Goal: Task Accomplishment & Management: Manage account settings

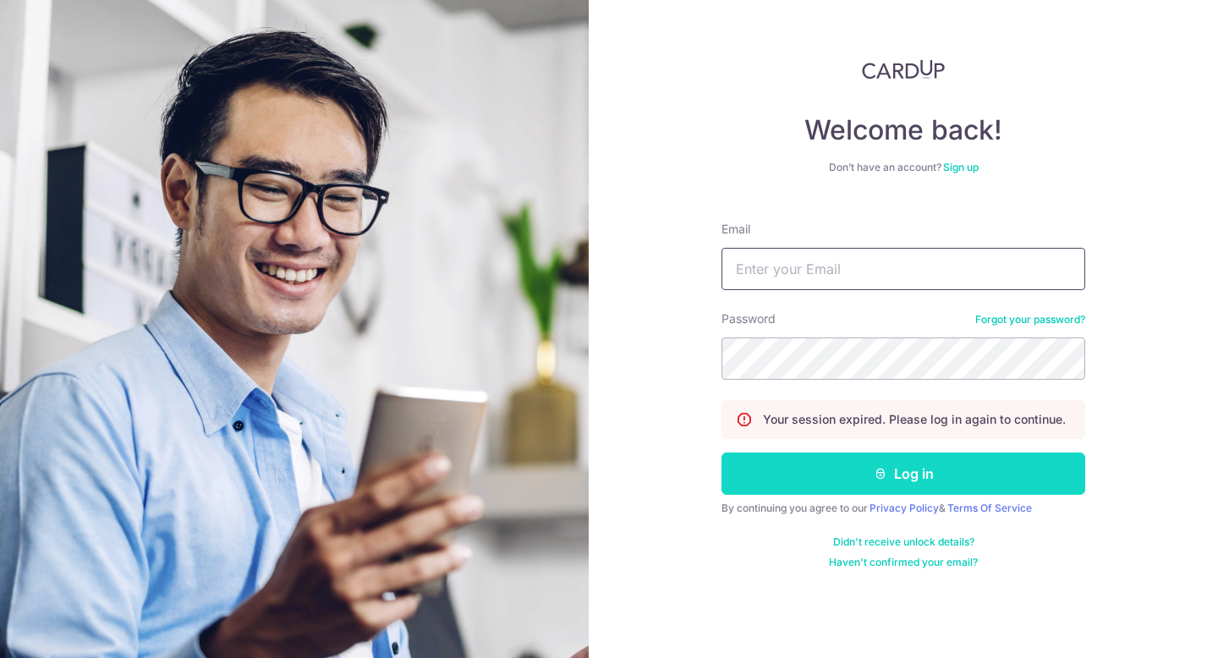
type input "maggie@kingscartcoffee.com"
click at [939, 482] on button "Log in" at bounding box center [903, 473] width 364 height 42
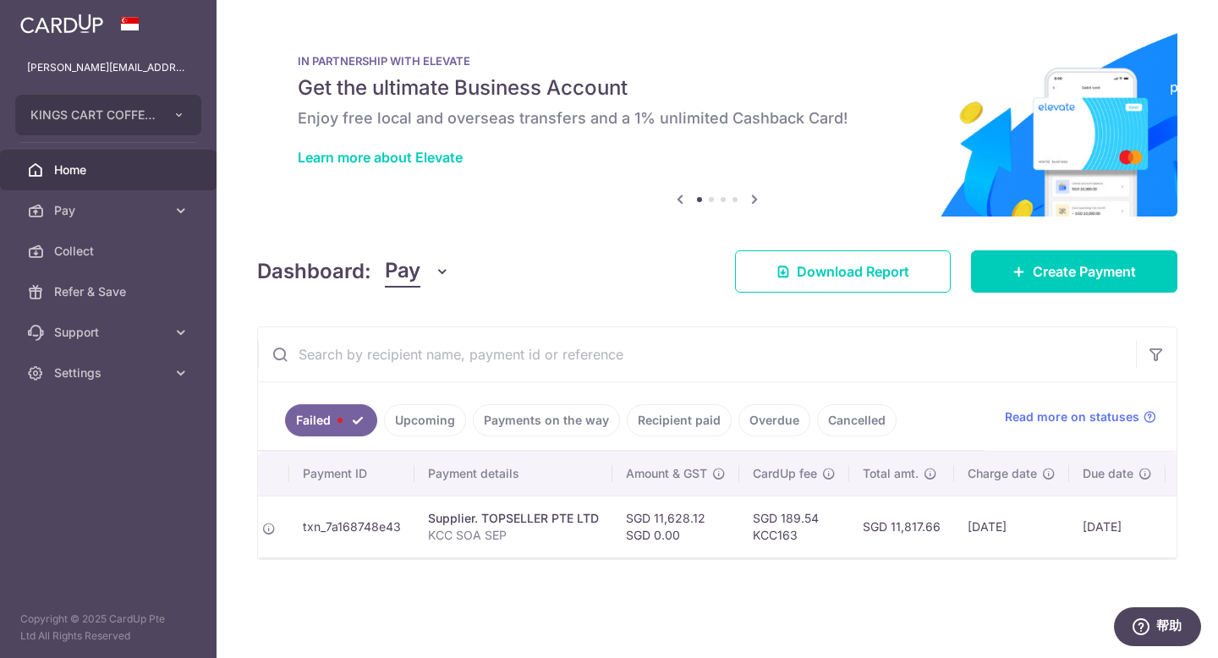
scroll to position [0, 258]
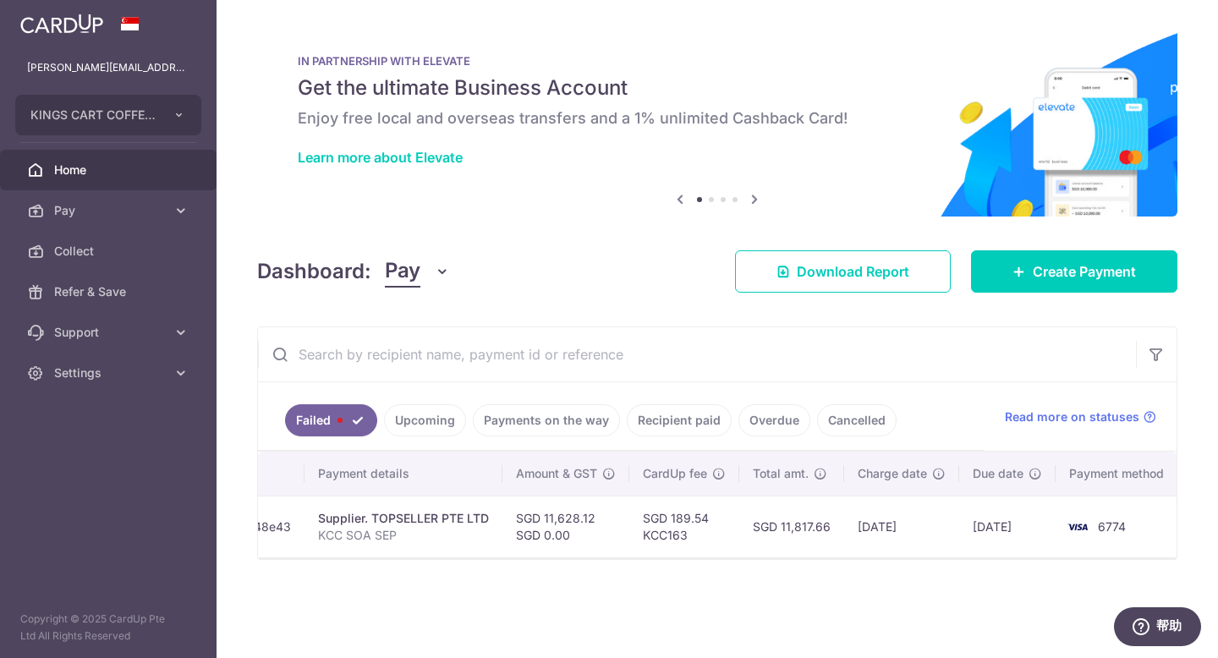
click at [567, 534] on td "SGD 11,628.12 SGD 0.00" at bounding box center [565, 527] width 127 height 62
click at [594, 506] on td "SGD 11,628.12 SGD 0.00" at bounding box center [565, 527] width 127 height 62
click at [597, 522] on td "SGD 11,628.12 SGD 0.00" at bounding box center [565, 527] width 127 height 62
drag, startPoint x: 950, startPoint y: 568, endPoint x: 682, endPoint y: 567, distance: 267.2
click at [682, 560] on div "Failed Upcoming Payments on the way Recipient paid Overdue Cancelled Read more …" at bounding box center [717, 442] width 920 height 233
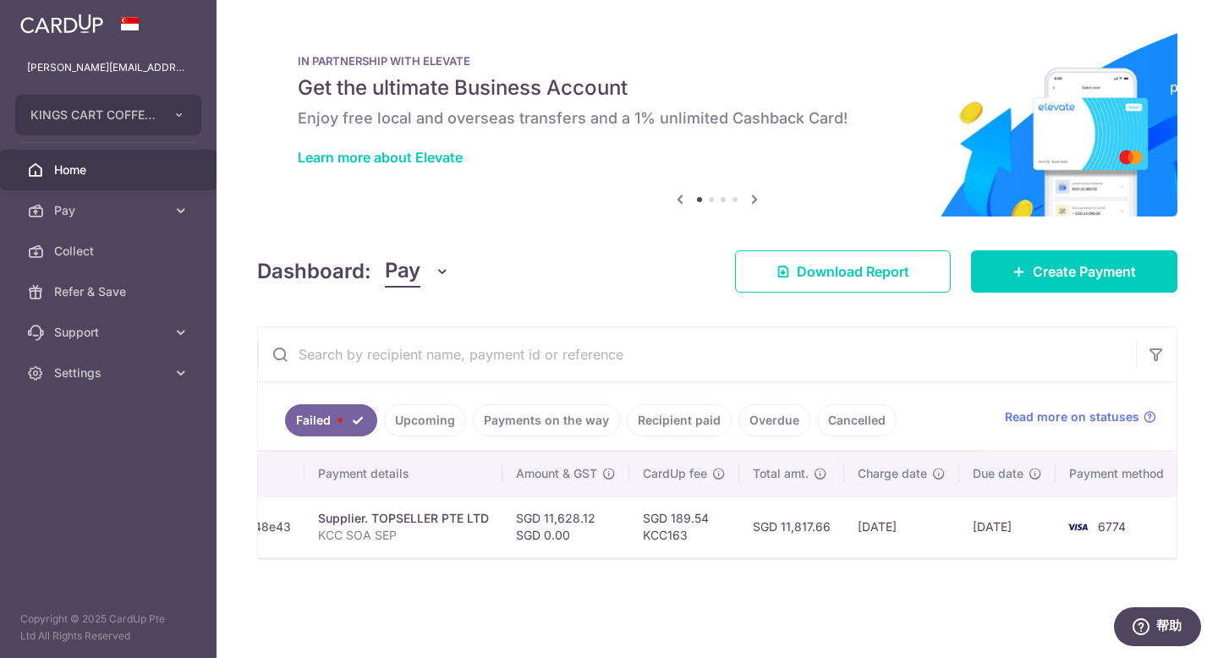
scroll to position [0, 0]
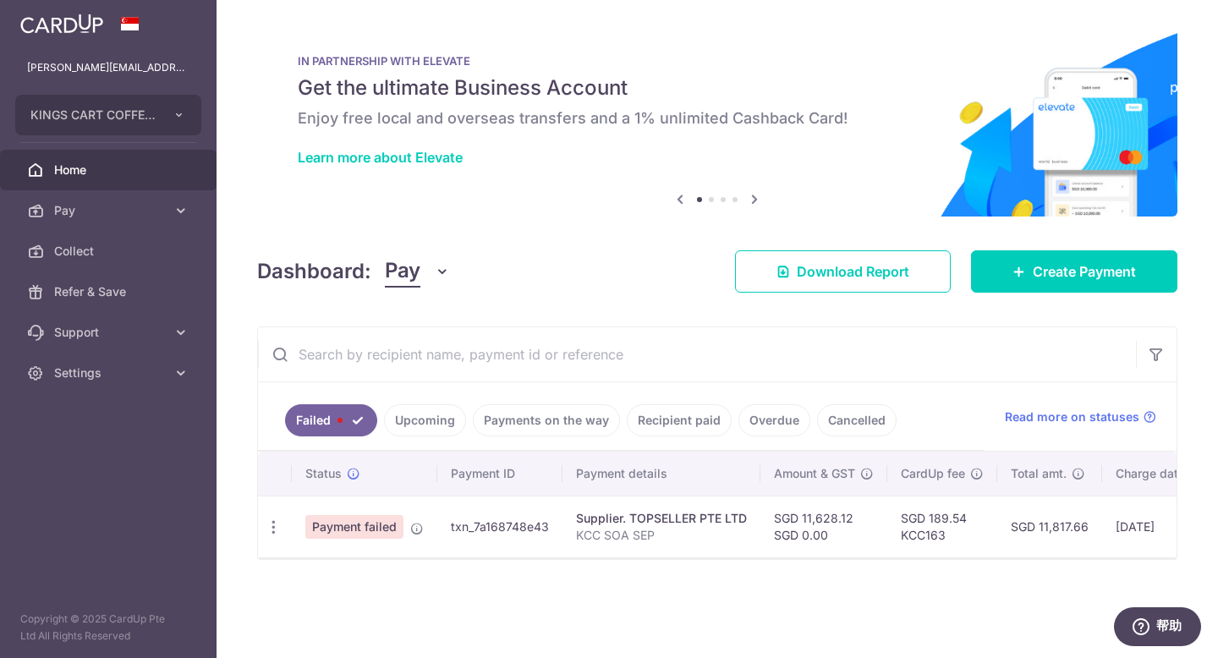
click at [304, 525] on td "Payment failed" at bounding box center [364, 527] width 145 height 62
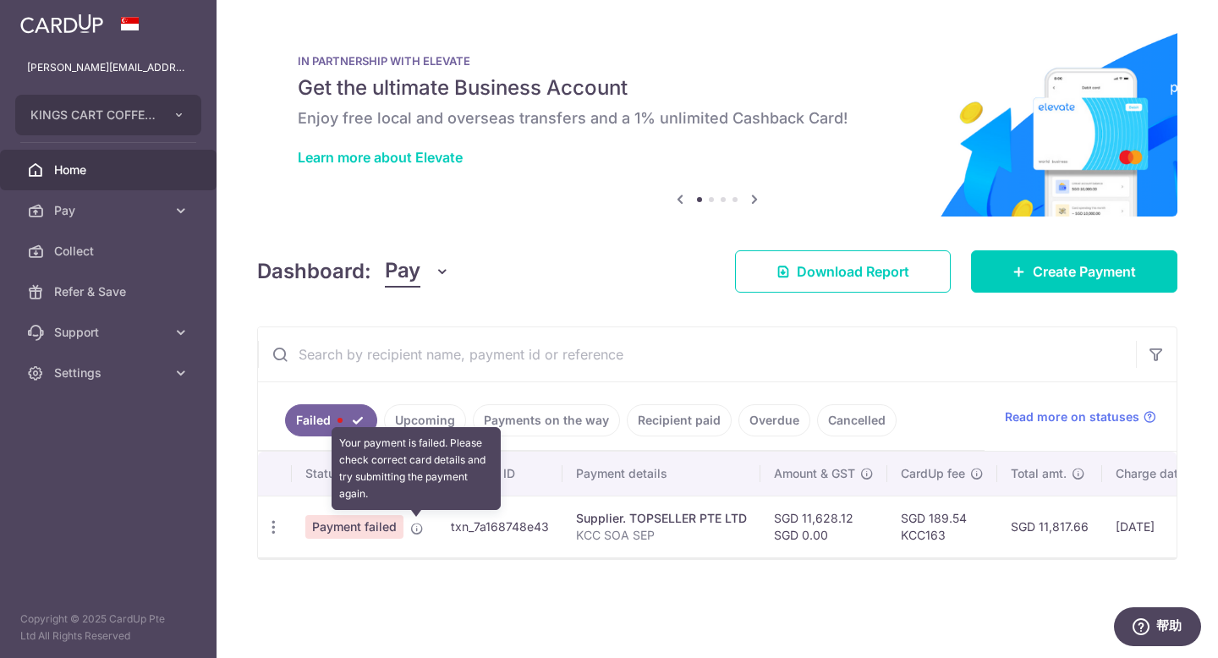
click at [417, 531] on icon at bounding box center [417, 529] width 14 height 14
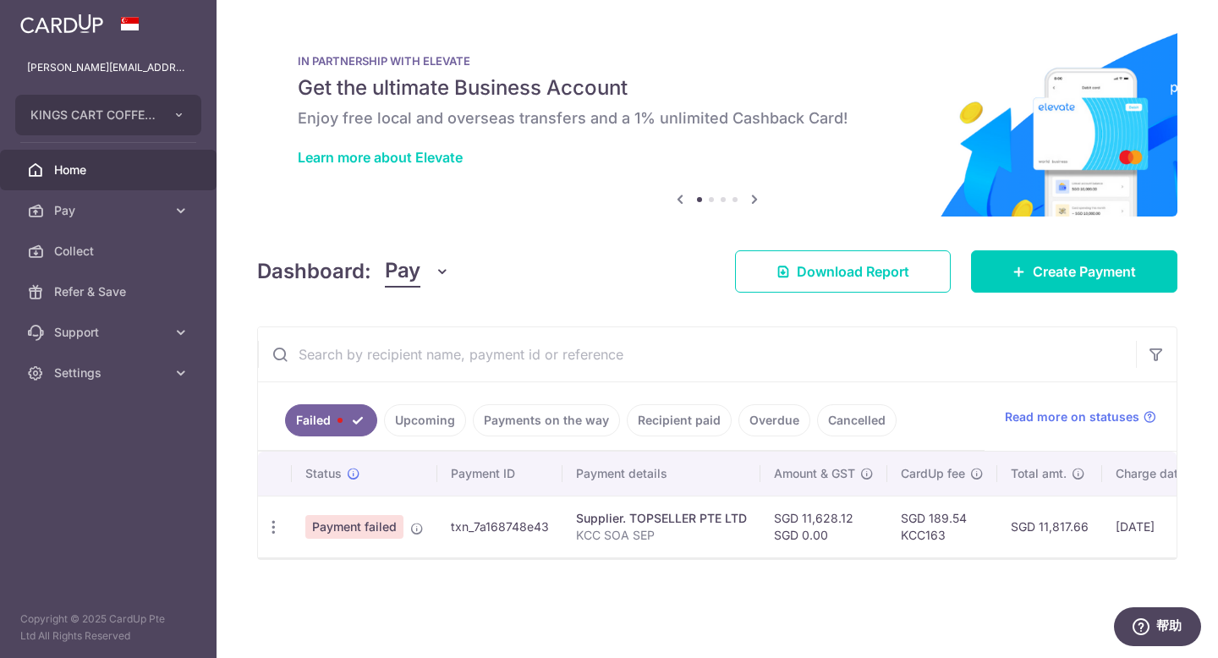
click at [367, 524] on span "Payment failed" at bounding box center [354, 527] width 98 height 24
click at [1055, 423] on span "Read more on statuses" at bounding box center [1072, 416] width 134 height 17
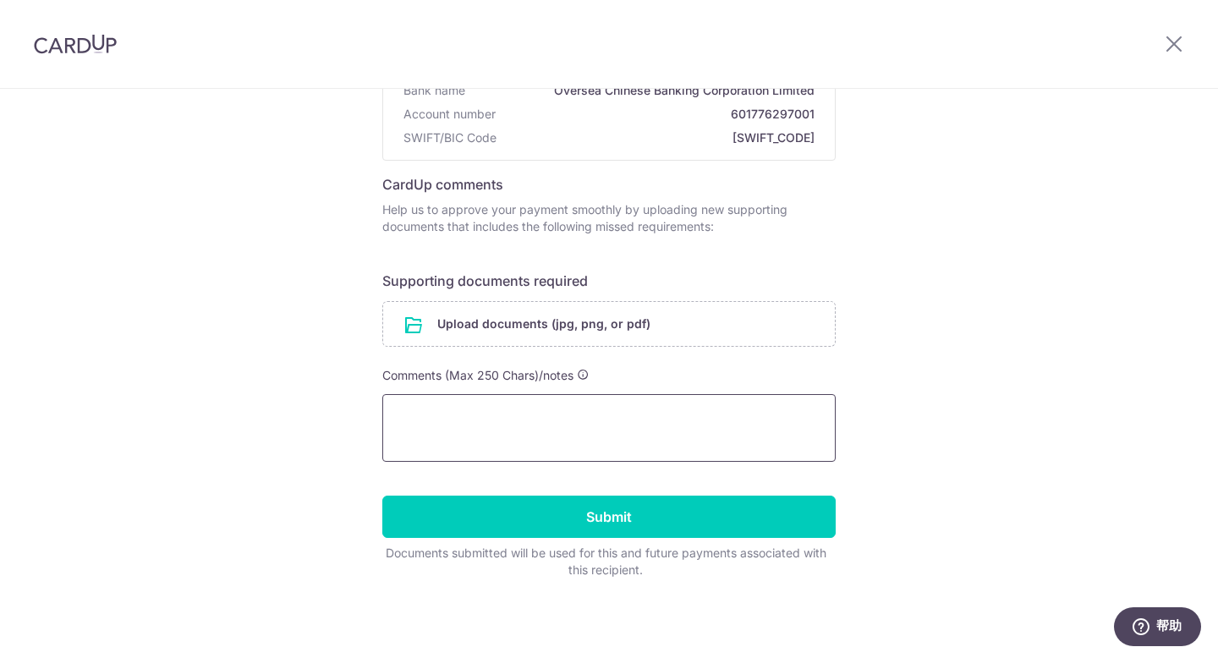
click at [622, 432] on textarea at bounding box center [608, 428] width 453 height 68
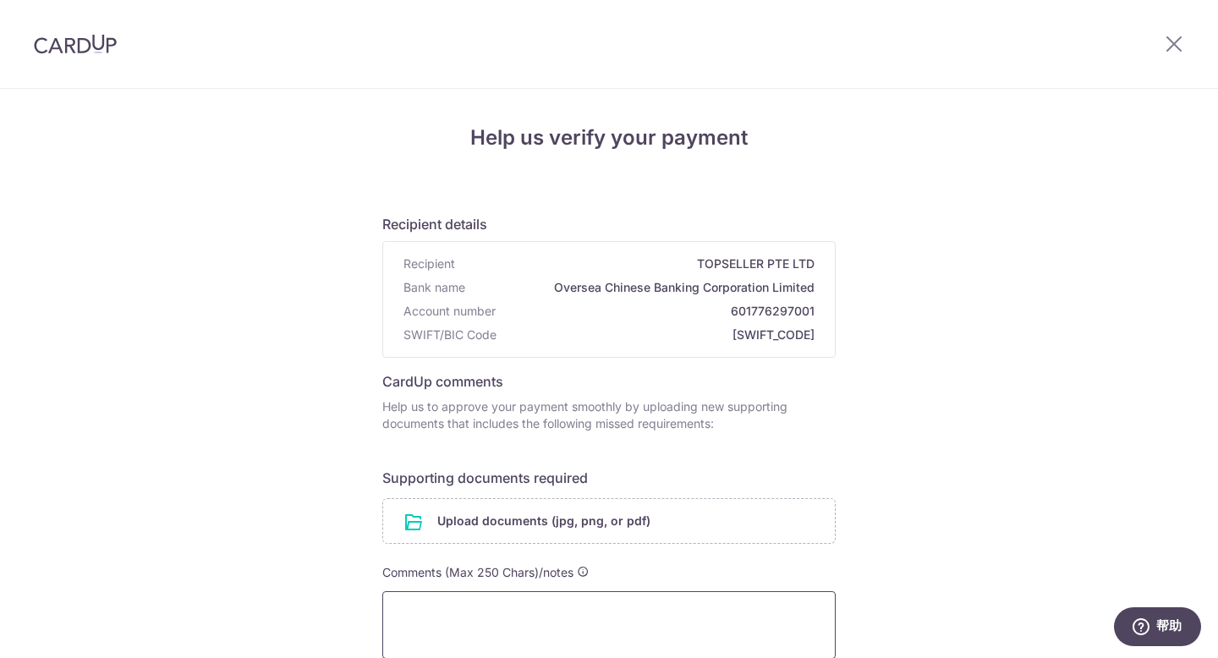
scroll to position [197, 0]
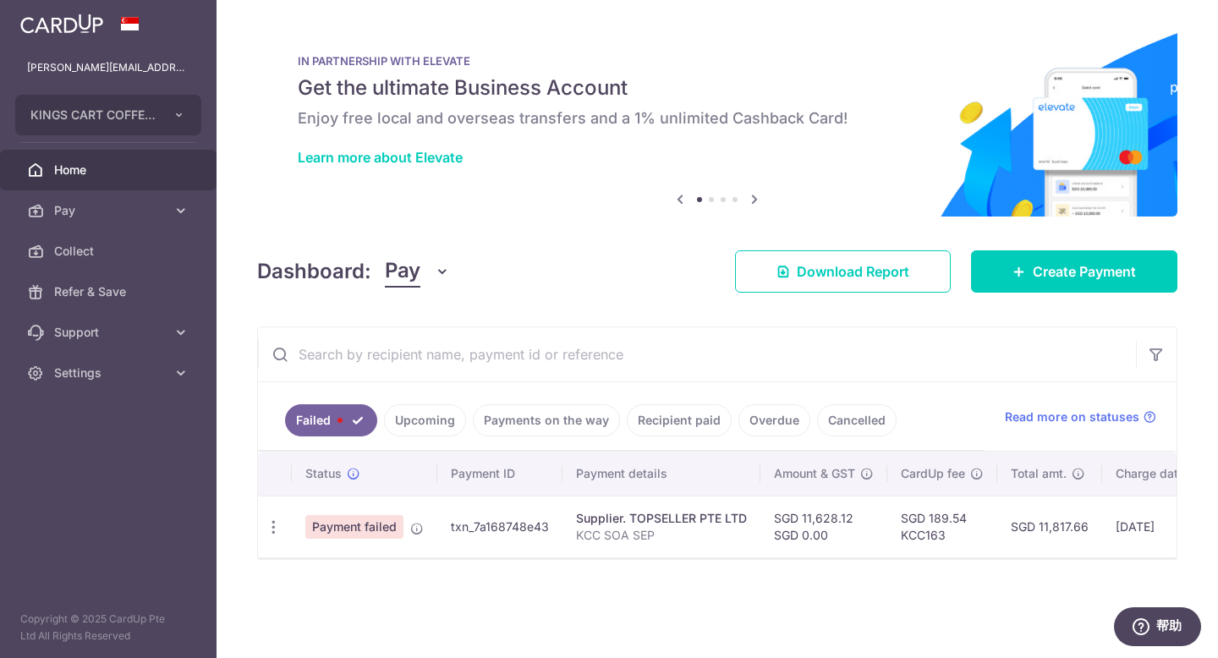
click at [408, 411] on link "Upcoming" at bounding box center [425, 420] width 82 height 32
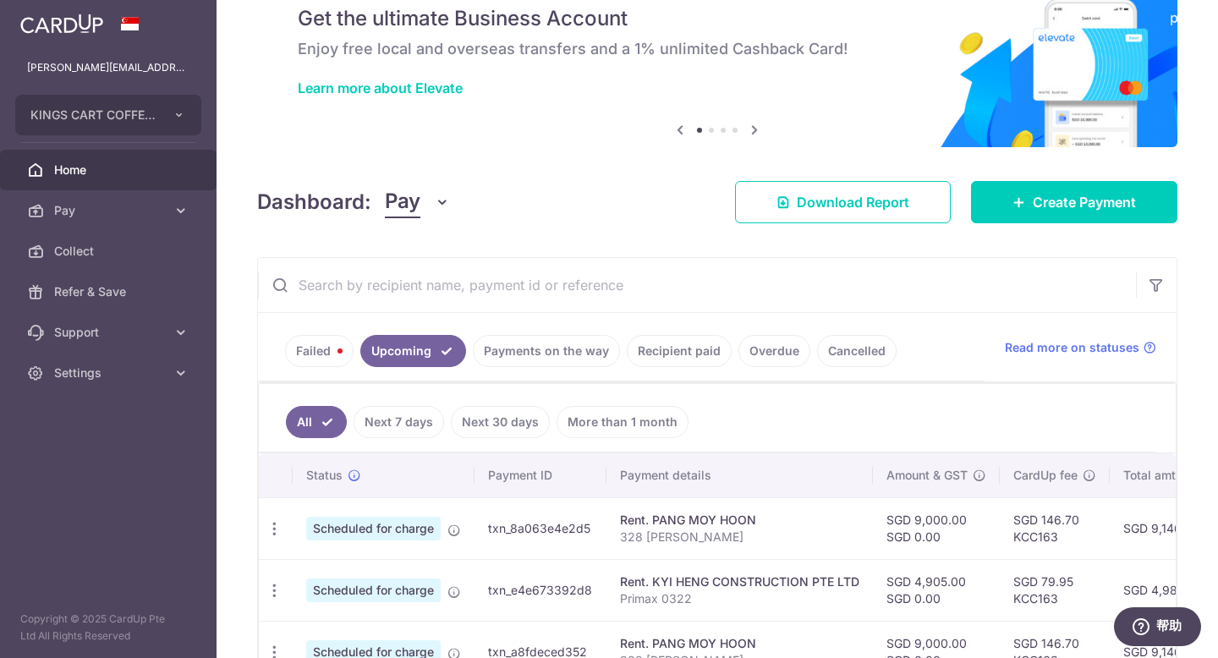
scroll to position [91, 0]
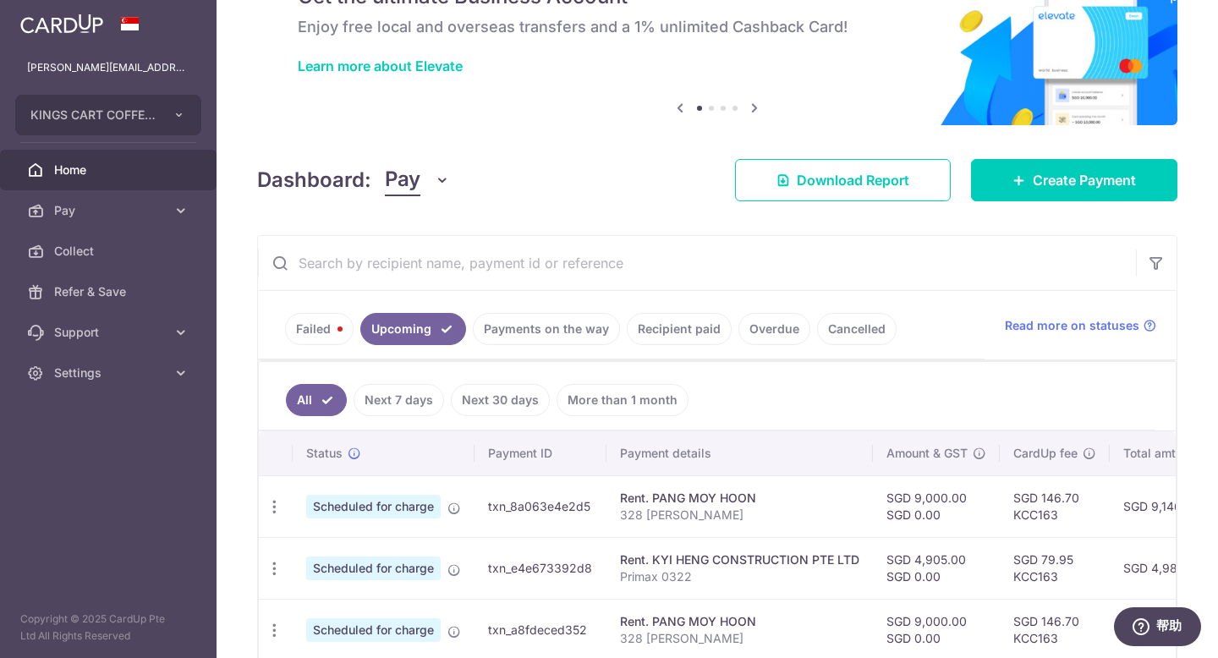
click at [406, 399] on link "Next 7 days" at bounding box center [399, 400] width 90 height 32
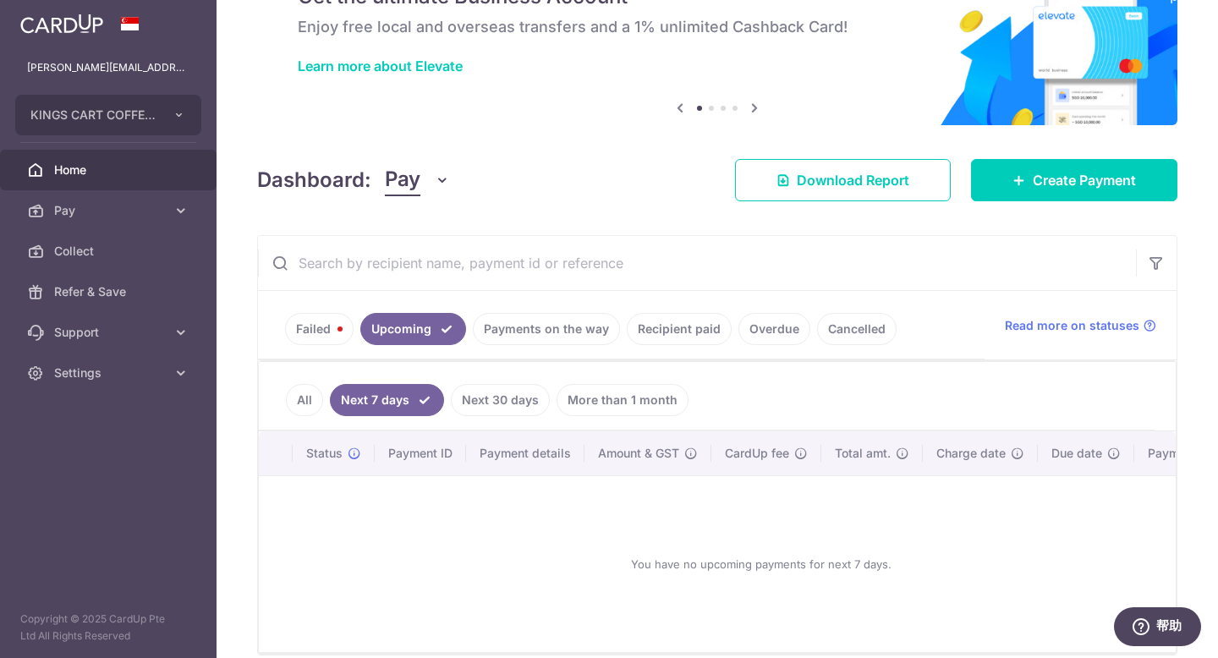
click at [321, 336] on link "Failed" at bounding box center [319, 329] width 69 height 32
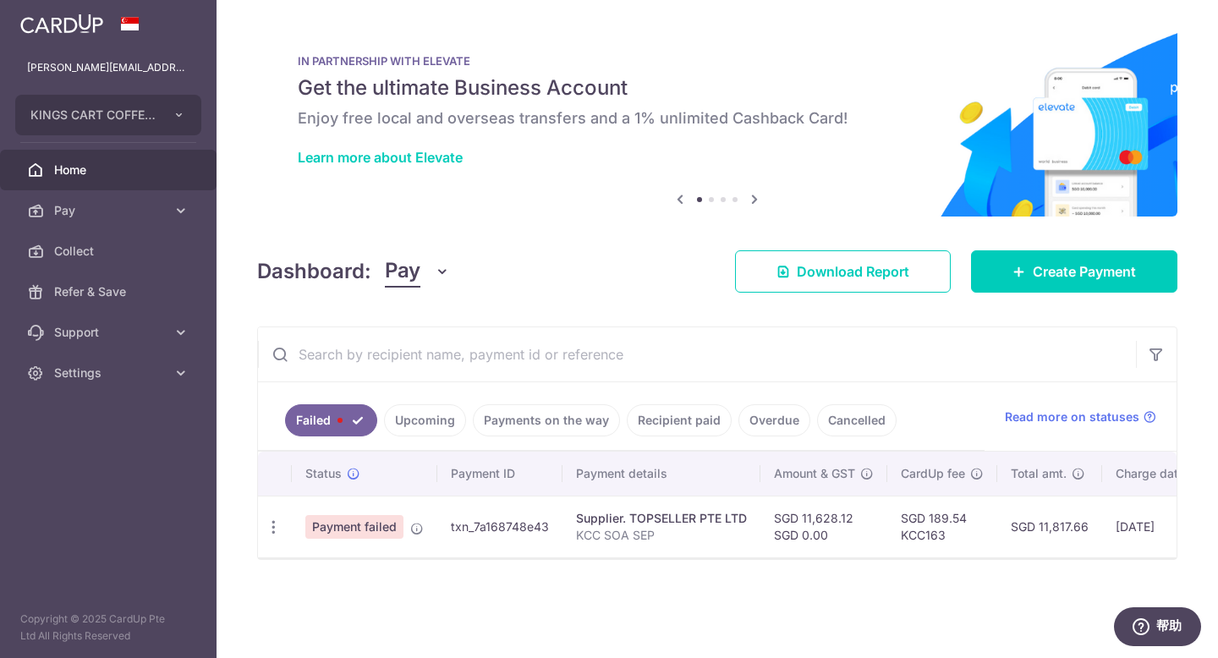
scroll to position [0, 0]
click at [644, 517] on div "Supplier. TOPSELLER PTE LTD" at bounding box center [661, 518] width 171 height 17
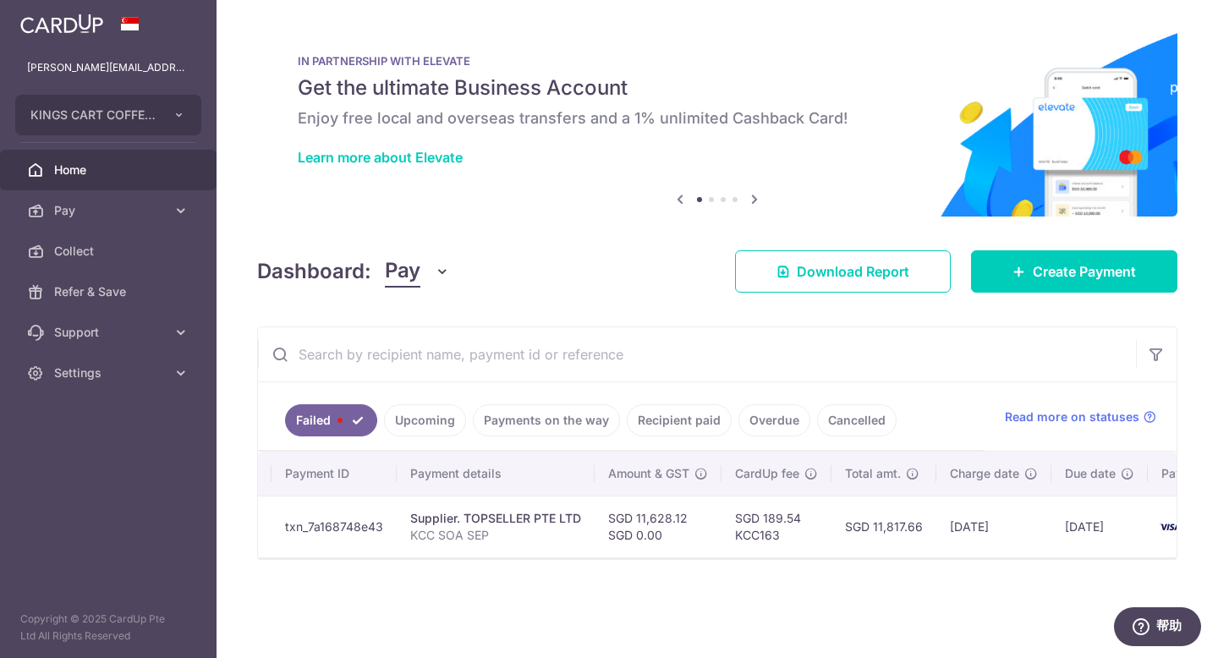
scroll to position [0, 258]
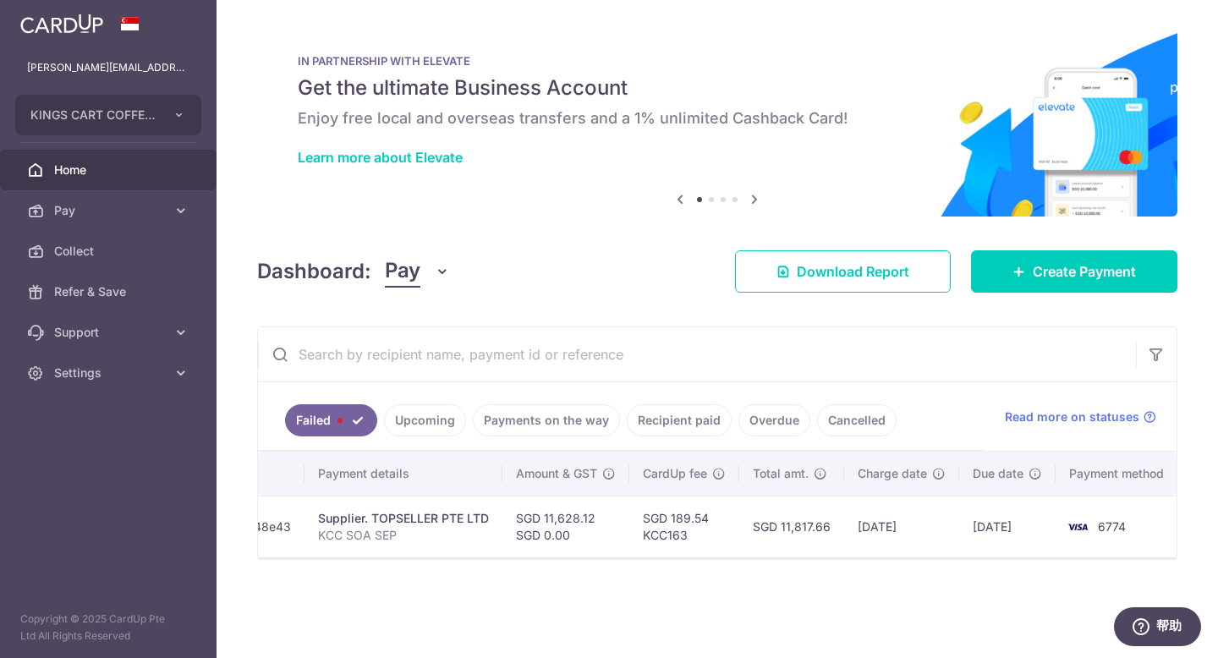
click at [1120, 526] on span "6774" at bounding box center [1112, 526] width 28 height 14
click at [914, 504] on td "[DATE]" at bounding box center [901, 527] width 115 height 62
click at [914, 504] on td "06/10/2025" at bounding box center [901, 527] width 115 height 62
click at [908, 507] on td "06/10/2025" at bounding box center [901, 527] width 115 height 62
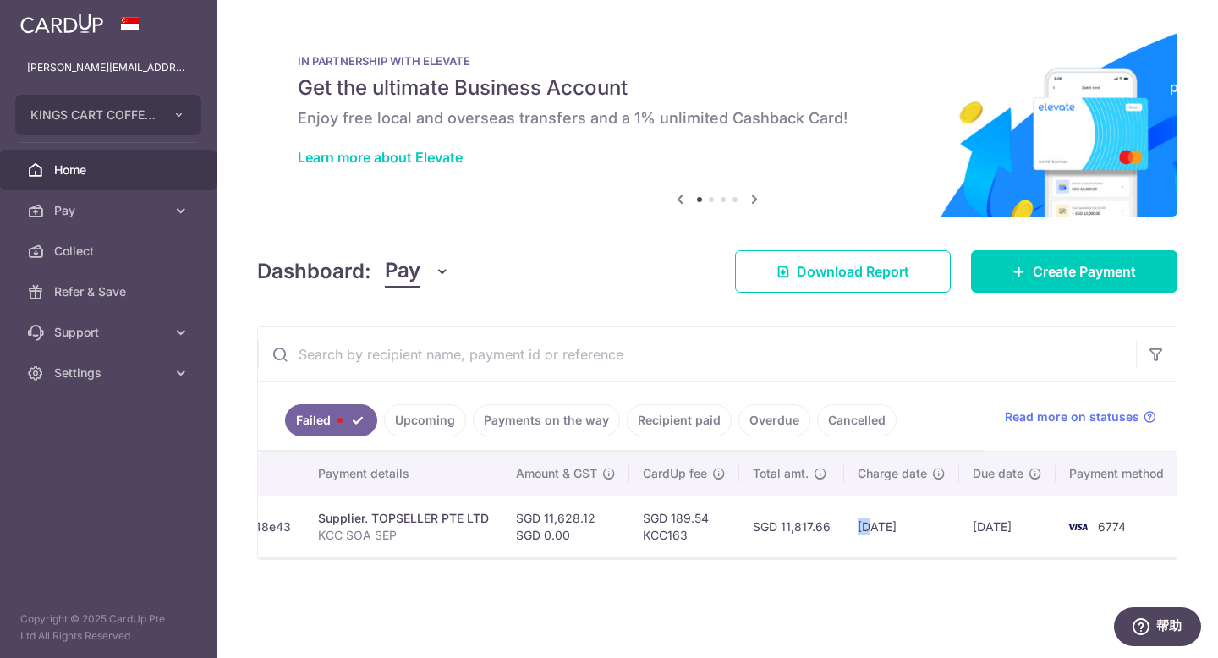
click at [908, 507] on td "06/10/2025" at bounding box center [901, 527] width 115 height 62
click at [908, 507] on td "[DATE]" at bounding box center [901, 527] width 115 height 62
click at [845, 423] on link "Cancelled" at bounding box center [856, 420] width 79 height 32
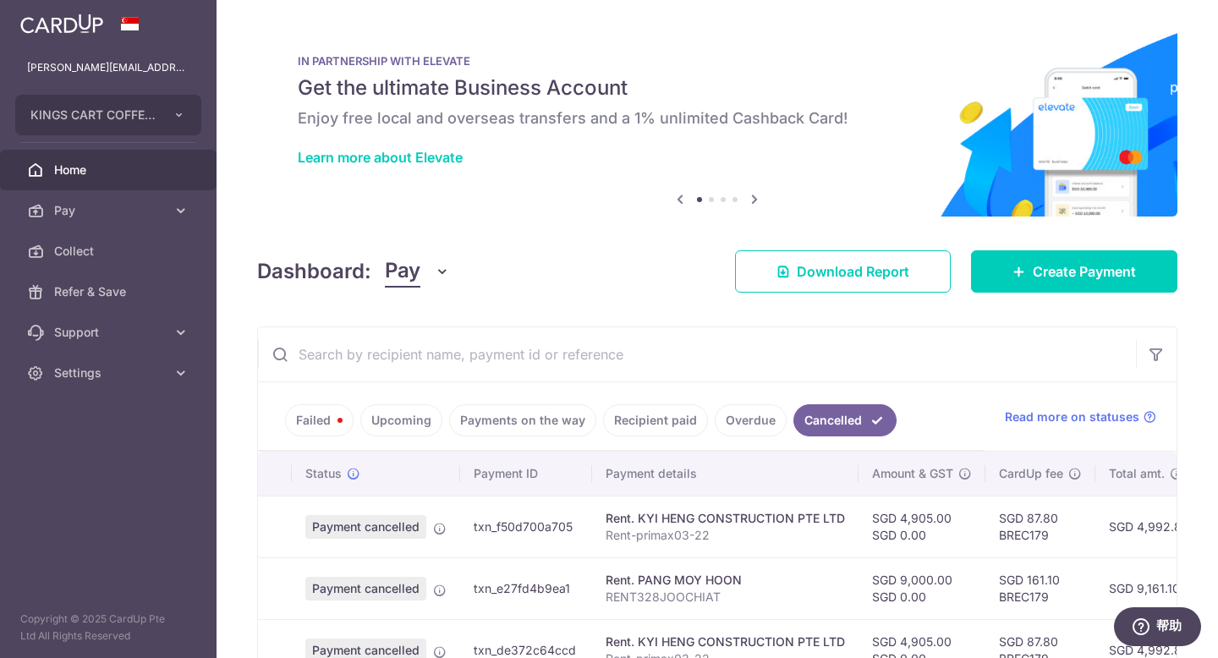
click at [755, 429] on link "Overdue" at bounding box center [751, 420] width 72 height 32
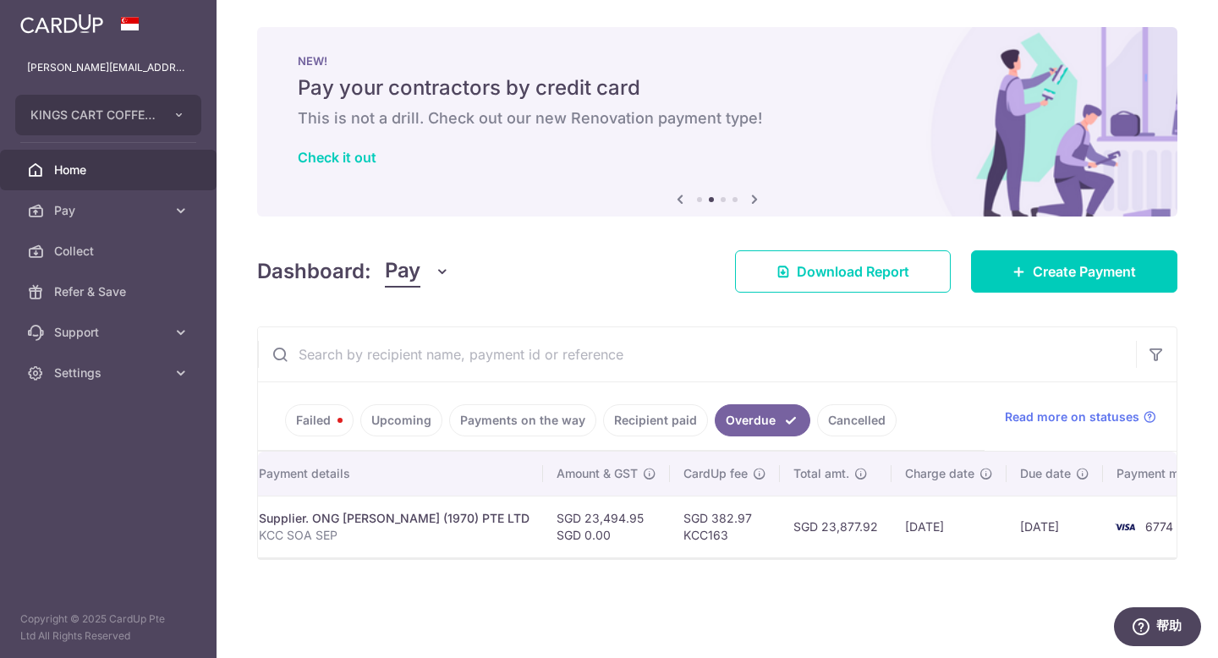
scroll to position [0, 0]
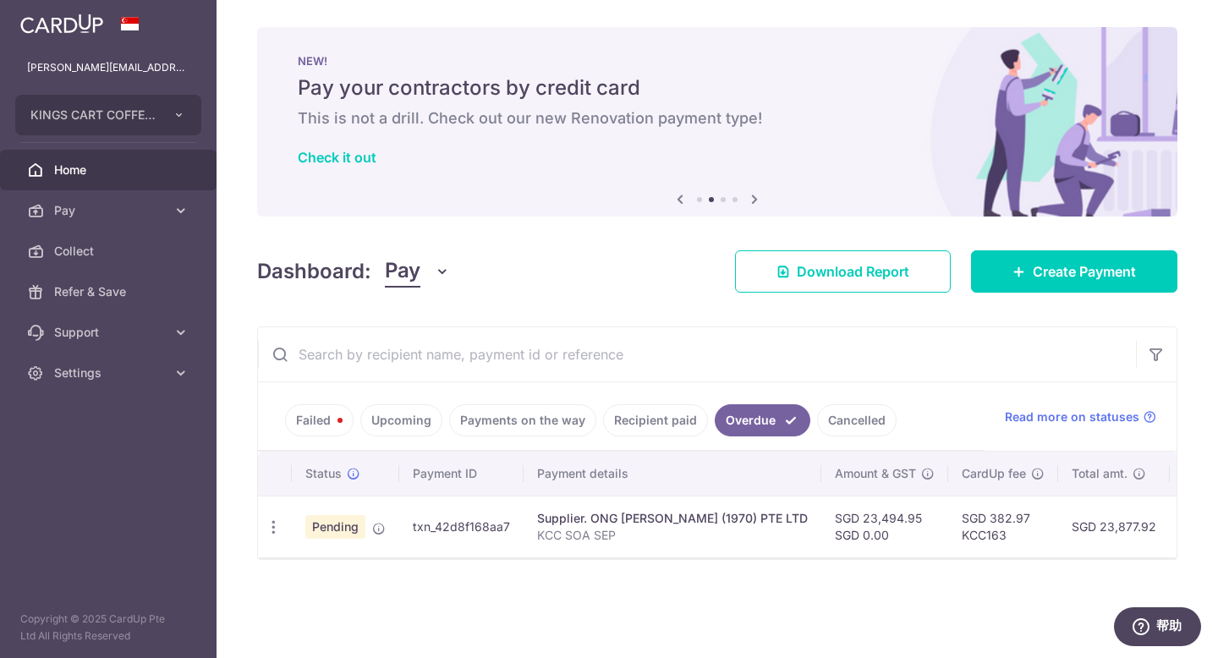
click at [637, 420] on link "Recipient paid" at bounding box center [655, 420] width 105 height 32
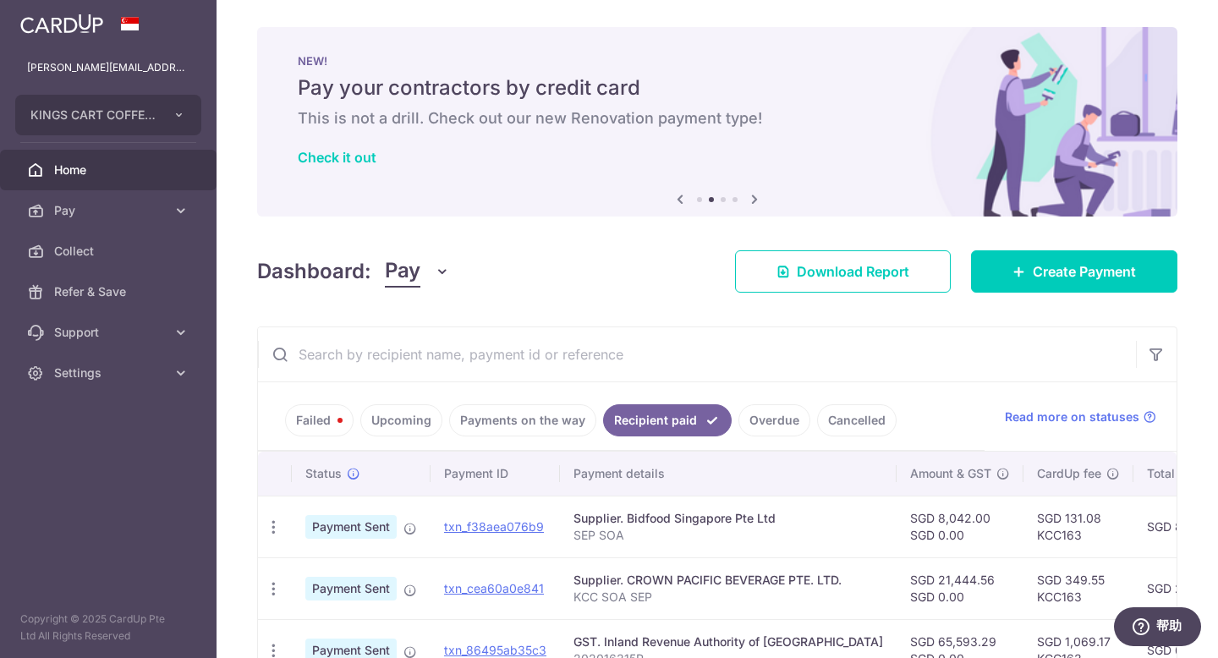
click at [463, 417] on link "Payments on the way" at bounding box center [522, 420] width 147 height 32
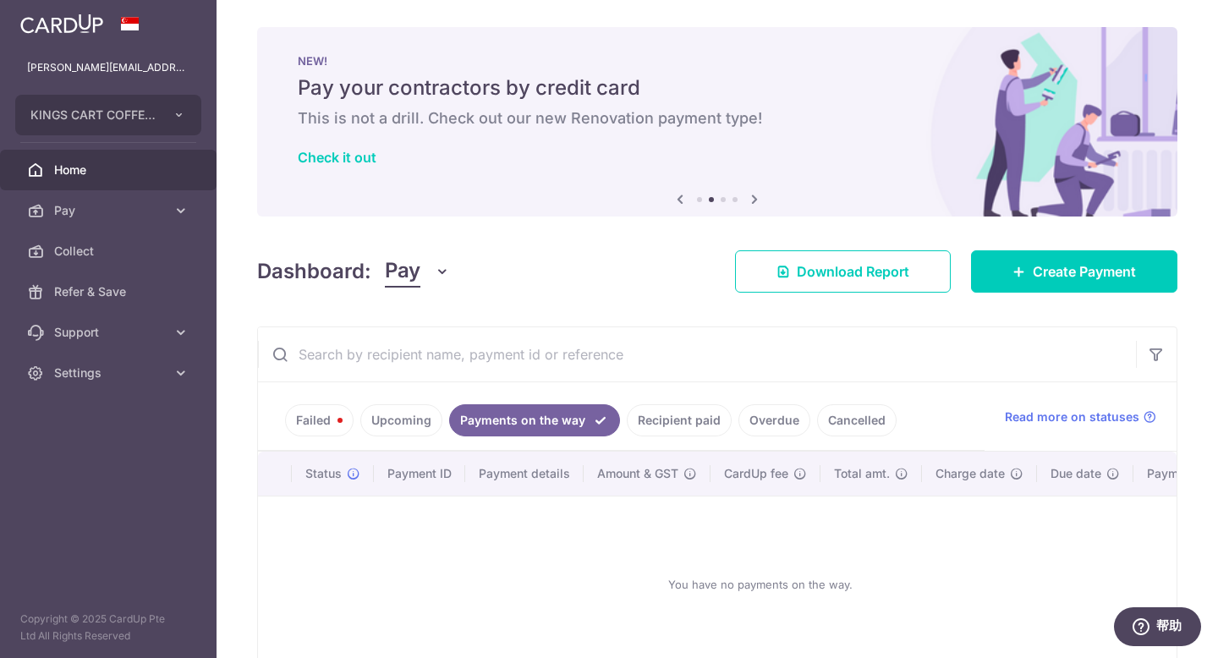
click at [399, 424] on link "Upcoming" at bounding box center [401, 420] width 82 height 32
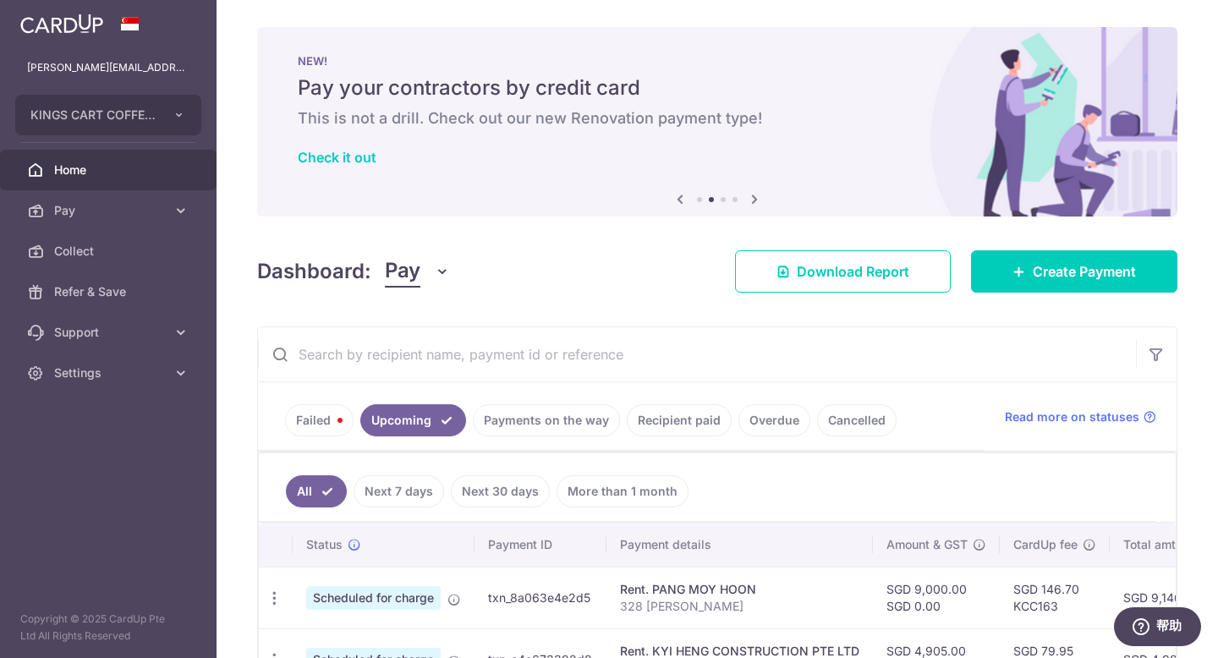
click at [315, 420] on link "Failed" at bounding box center [319, 420] width 69 height 32
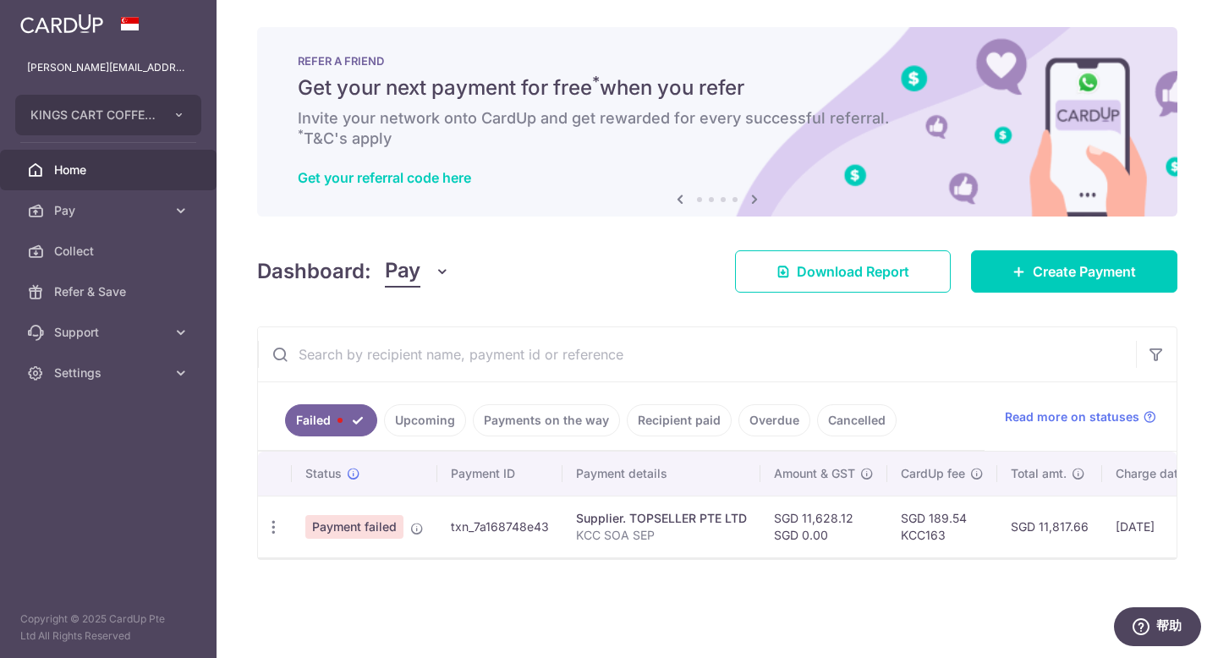
click at [665, 427] on link "Recipient paid" at bounding box center [679, 420] width 105 height 32
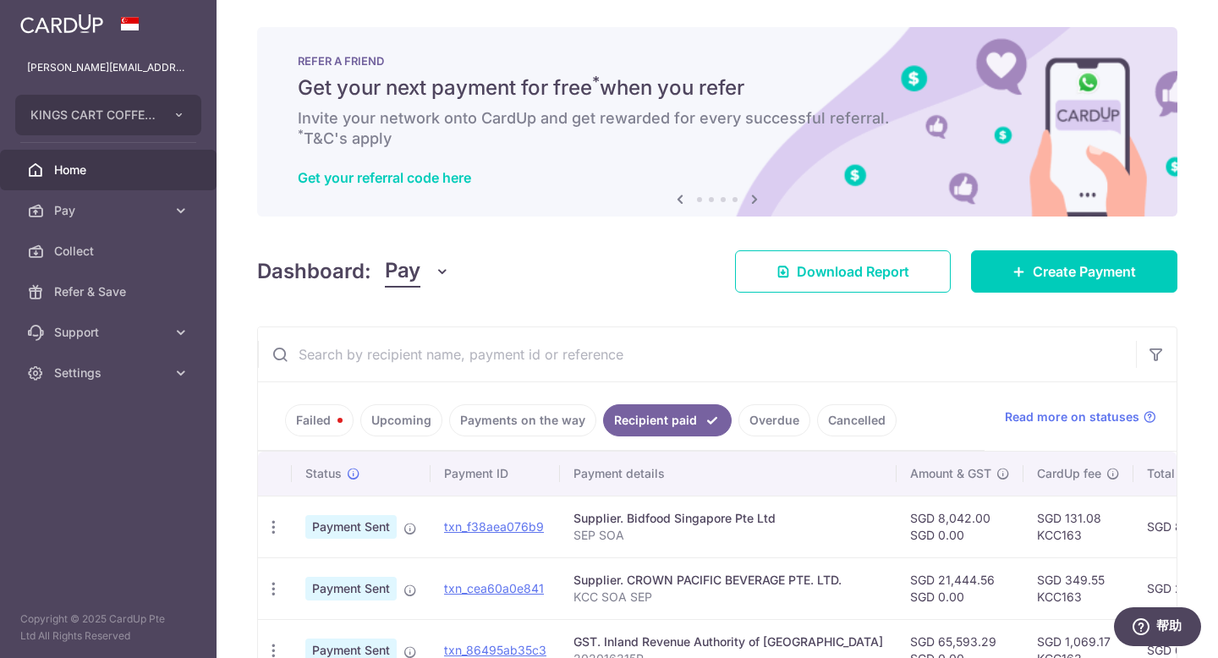
click at [769, 418] on link "Overdue" at bounding box center [774, 420] width 72 height 32
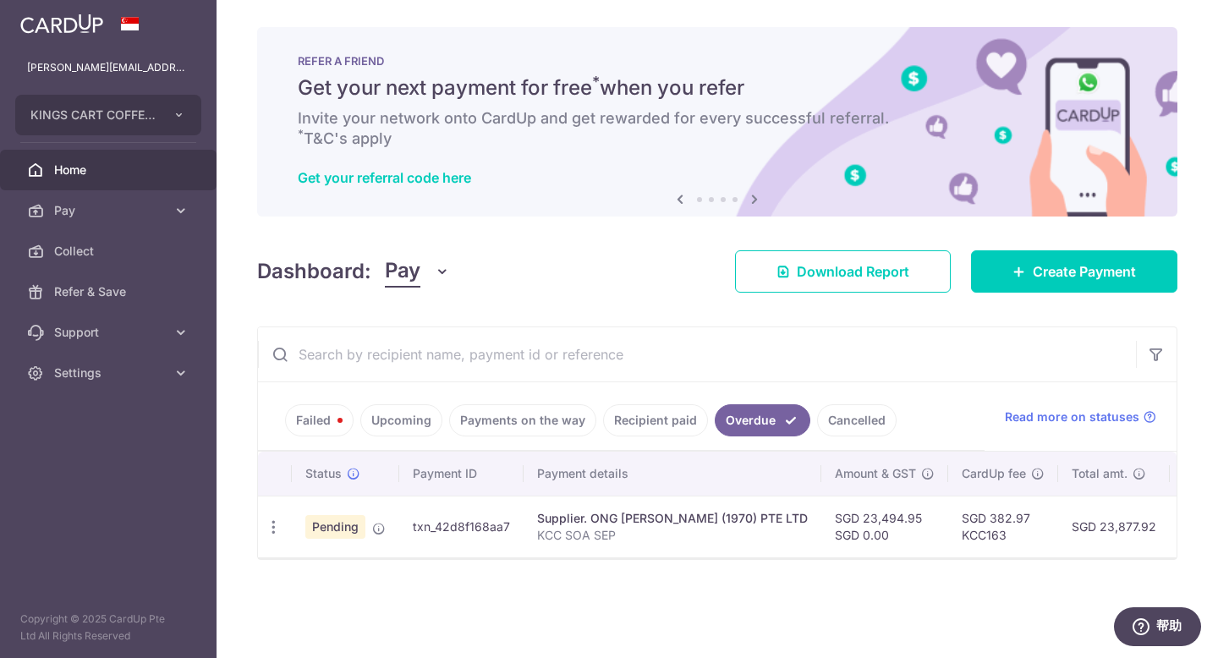
scroll to position [0, 6]
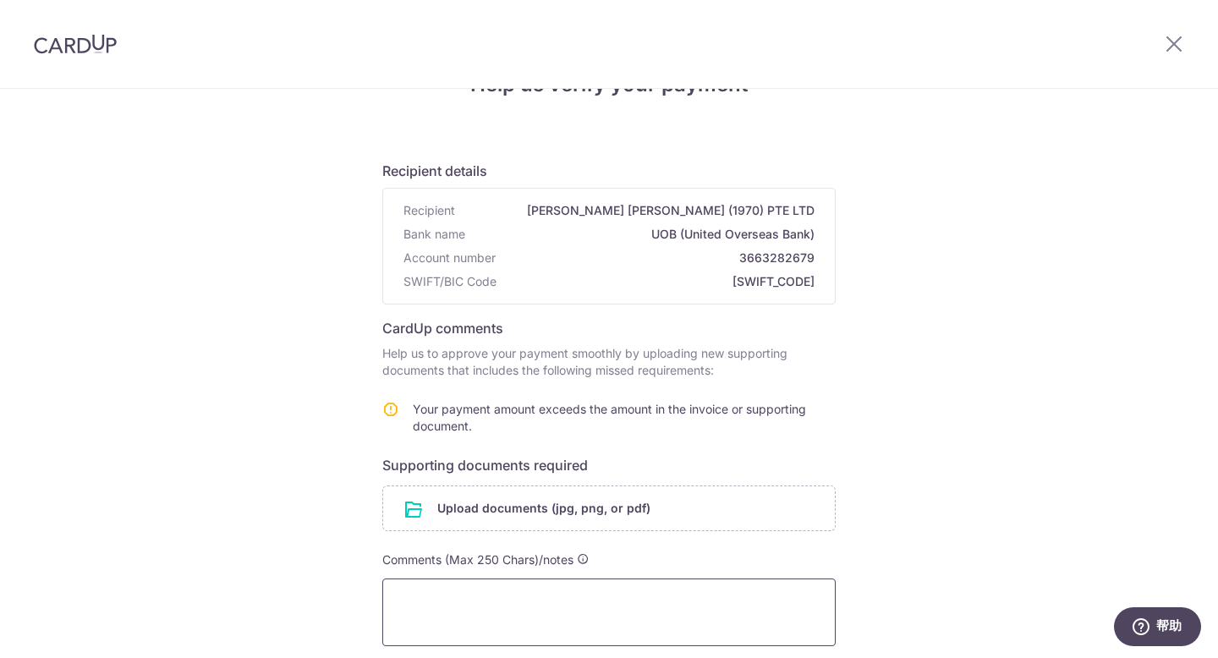
click at [698, 630] on textarea at bounding box center [608, 612] width 453 height 68
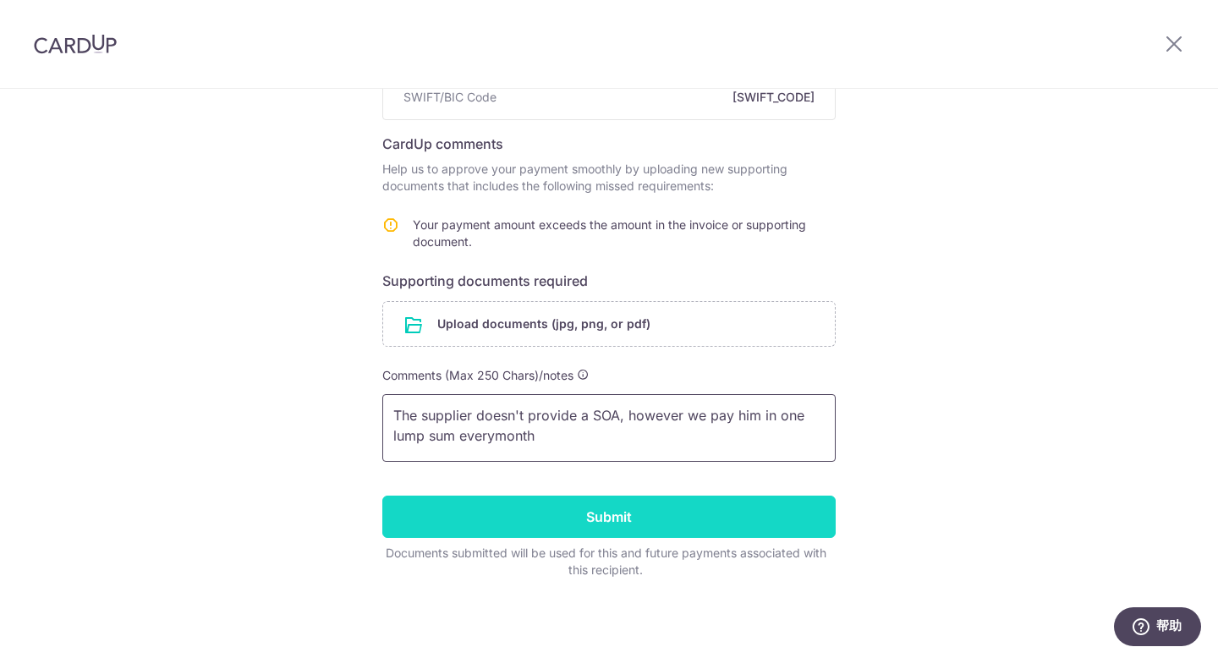
type textarea "The supplier doesn't provide a SOA, however we pay him in one lump sum everymon…"
click at [780, 524] on input "Submit" at bounding box center [608, 517] width 453 height 42
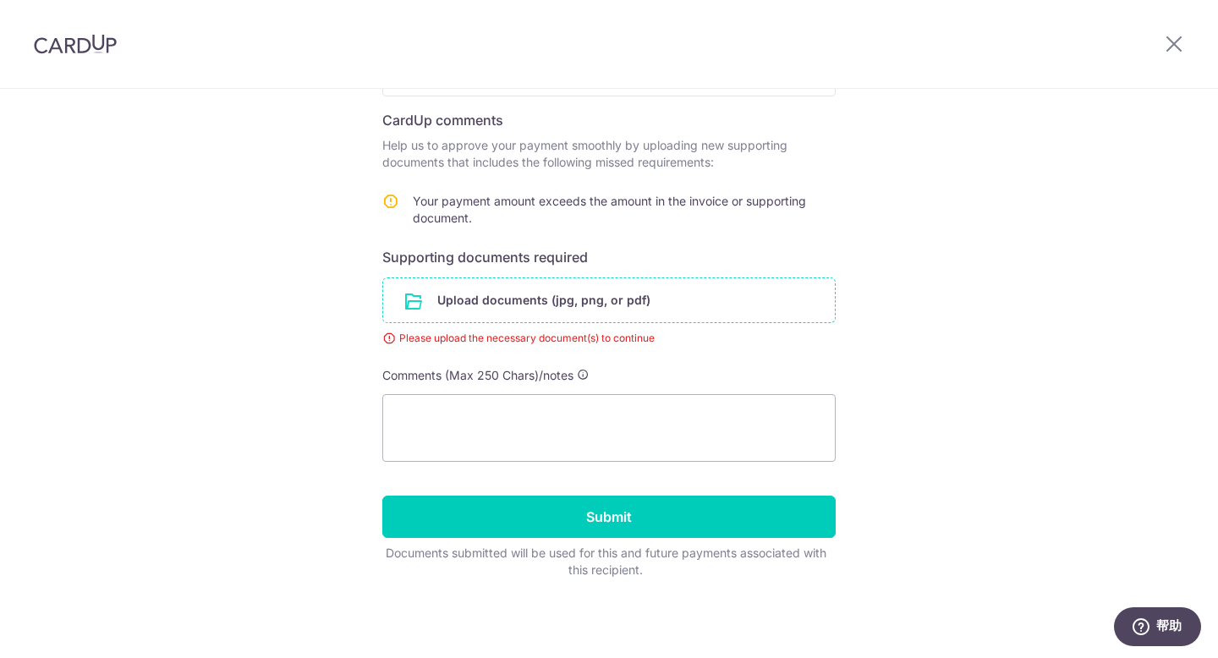
click at [818, 296] on input "file" at bounding box center [609, 300] width 452 height 44
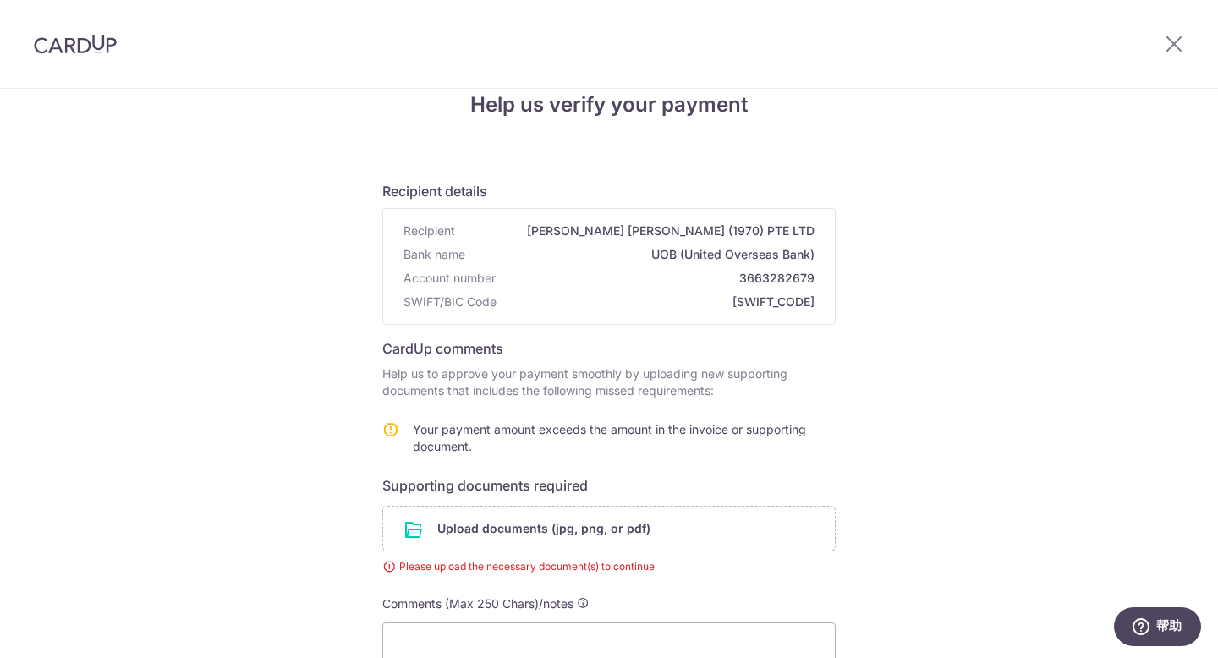
scroll to position [44, 0]
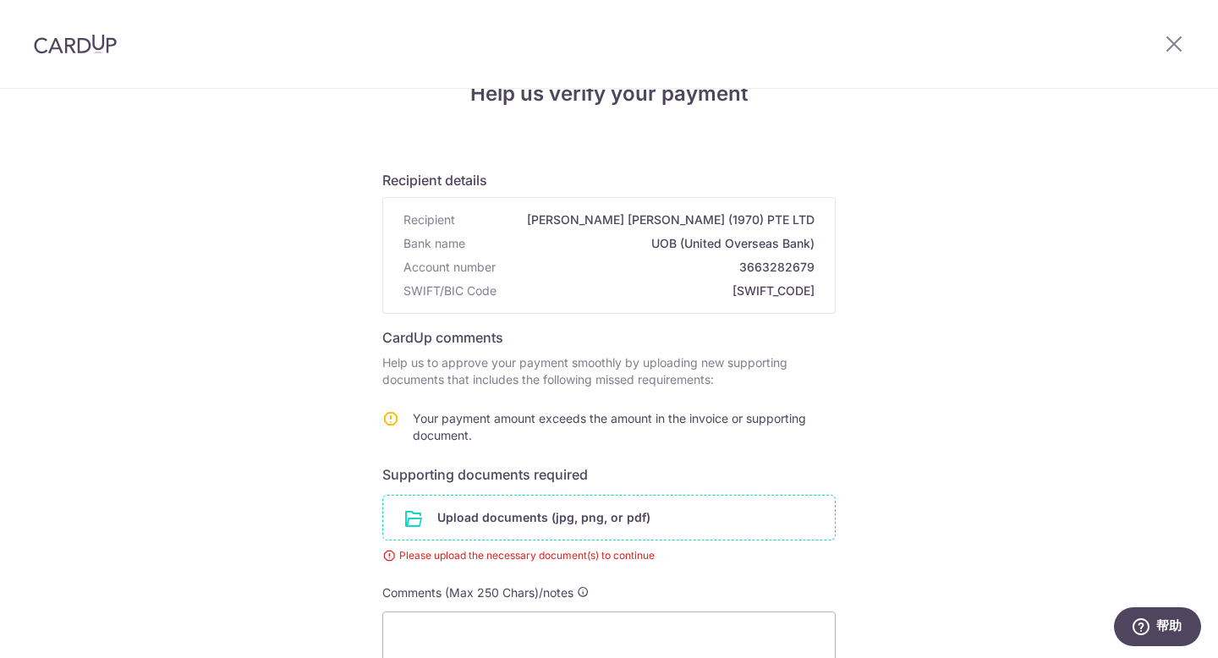
click at [541, 524] on input "file" at bounding box center [609, 518] width 452 height 44
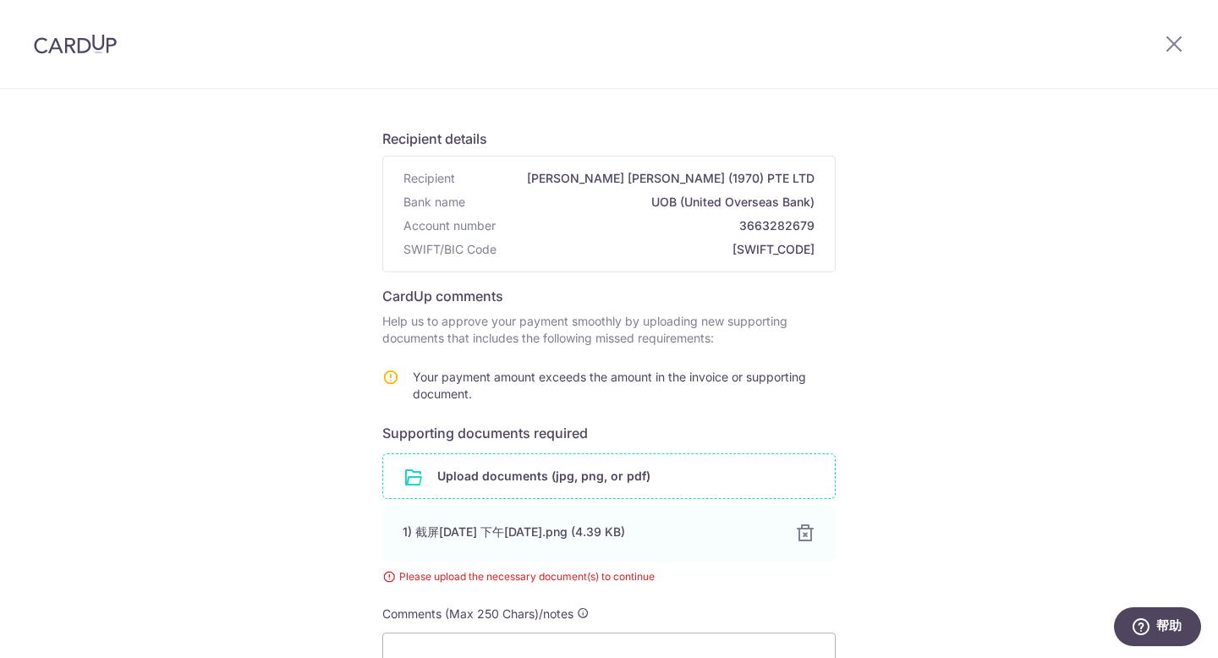
scroll to position [324, 0]
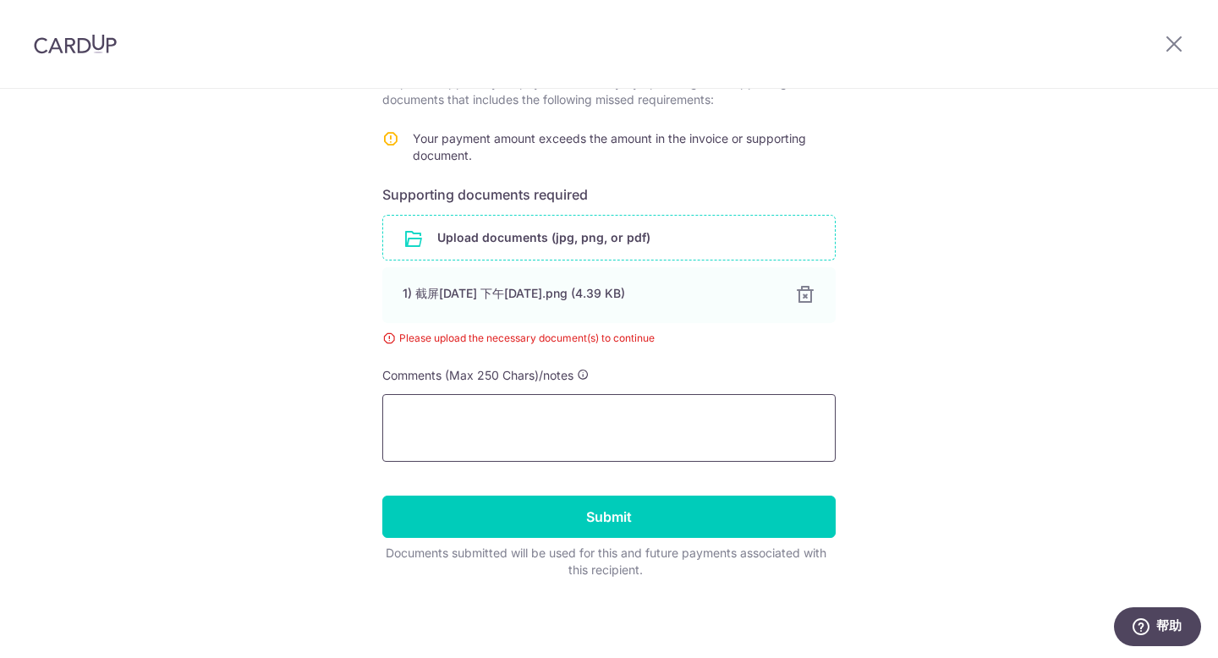
click at [664, 446] on textarea at bounding box center [608, 428] width 453 height 68
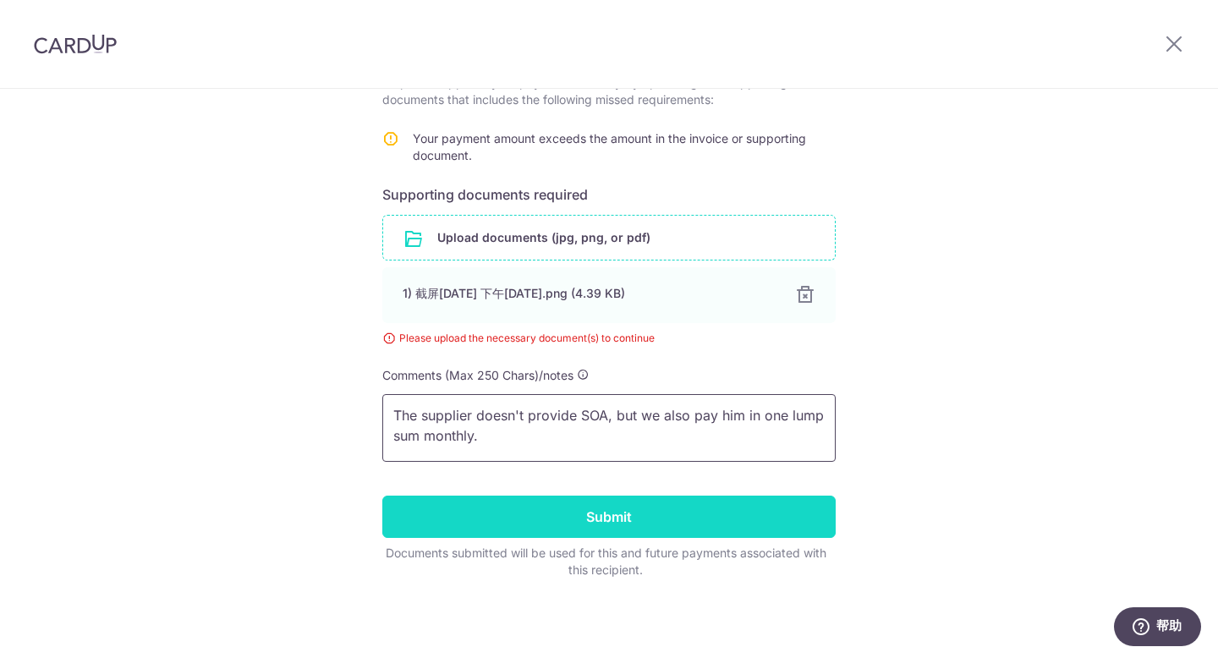
type textarea "The supplier doesn't provide SOA, but we also pay him in one lump sum monthly."
click at [715, 531] on input "Submit" at bounding box center [608, 517] width 453 height 42
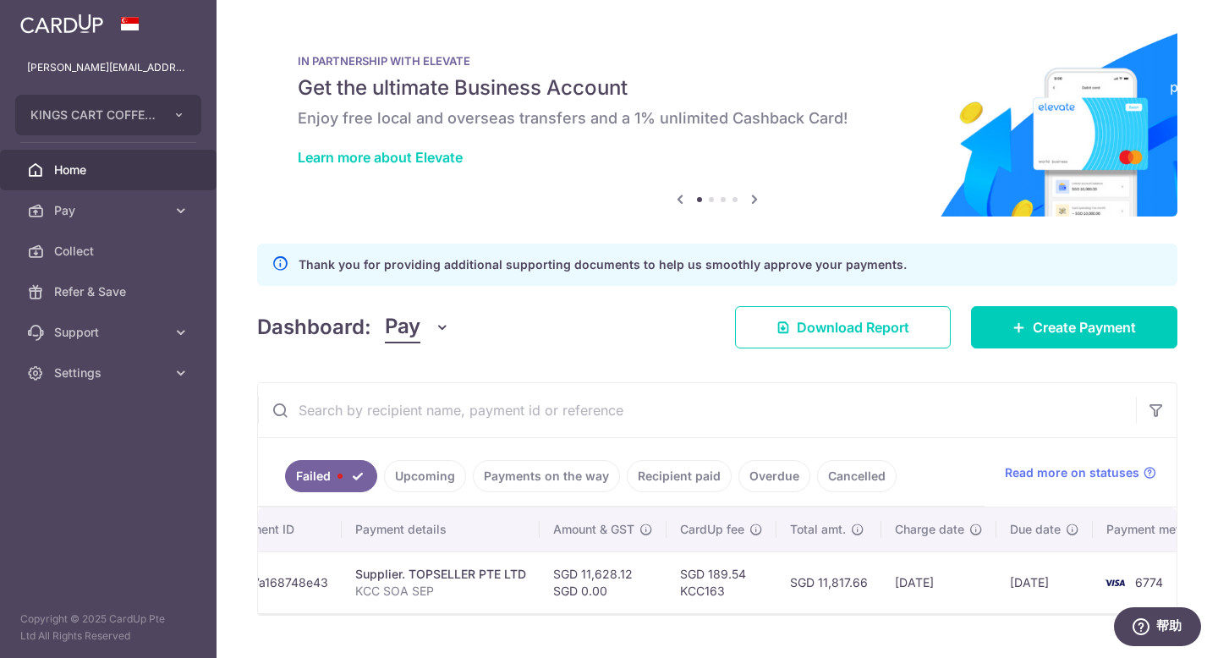
scroll to position [0, 267]
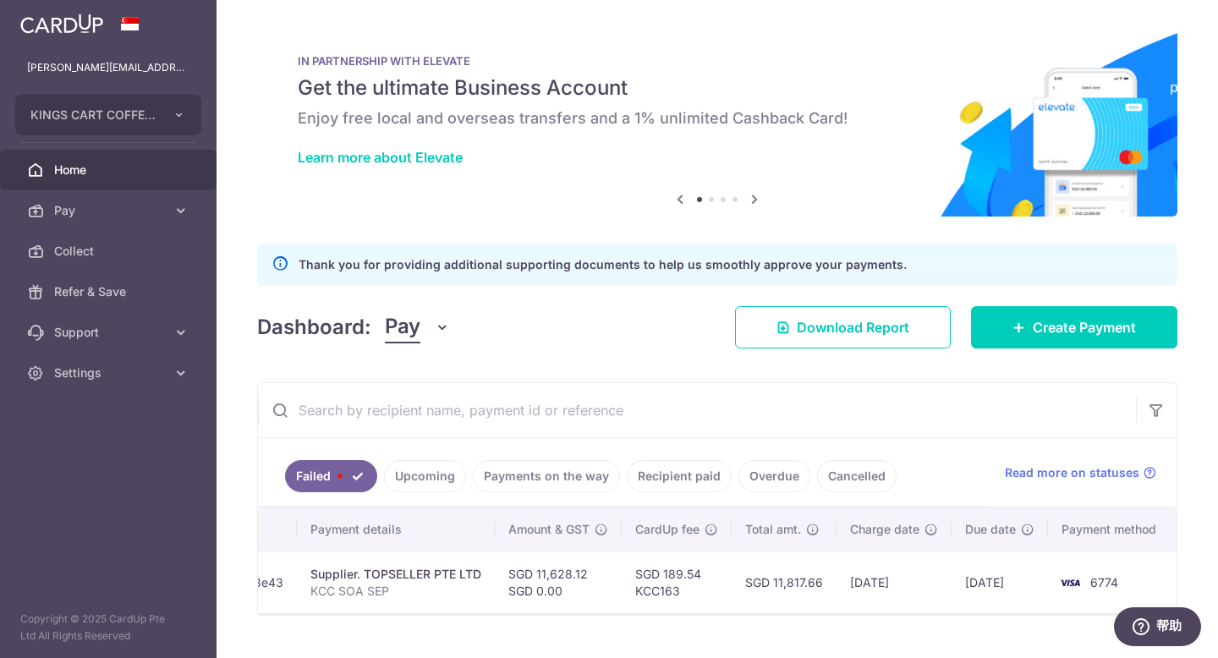
click at [1077, 592] on img at bounding box center [1070, 583] width 34 height 20
click at [911, 572] on td "[DATE]" at bounding box center [893, 582] width 115 height 62
click at [852, 574] on td "[DATE]" at bounding box center [893, 582] width 115 height 62
click at [781, 576] on td "SGD 11,817.66" at bounding box center [784, 582] width 105 height 62
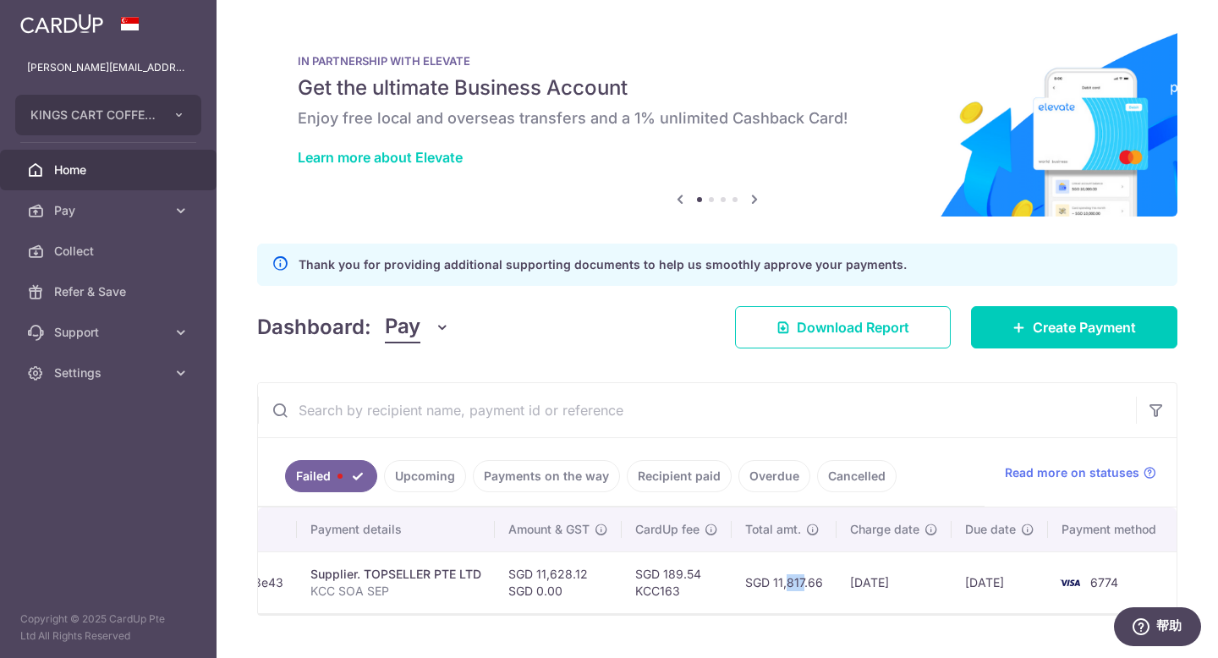
drag, startPoint x: 759, startPoint y: 578, endPoint x: 674, endPoint y: 579, distance: 85.4
click at [754, 578] on td "SGD 11,817.66" at bounding box center [784, 582] width 105 height 62
click at [624, 575] on td "SGD 189.54 KCC163" at bounding box center [677, 582] width 110 height 62
click at [622, 574] on td "SGD 189.54 KCC163" at bounding box center [677, 582] width 110 height 62
click at [609, 592] on td "SGD 11,628.12 SGD 0.00" at bounding box center [558, 582] width 127 height 62
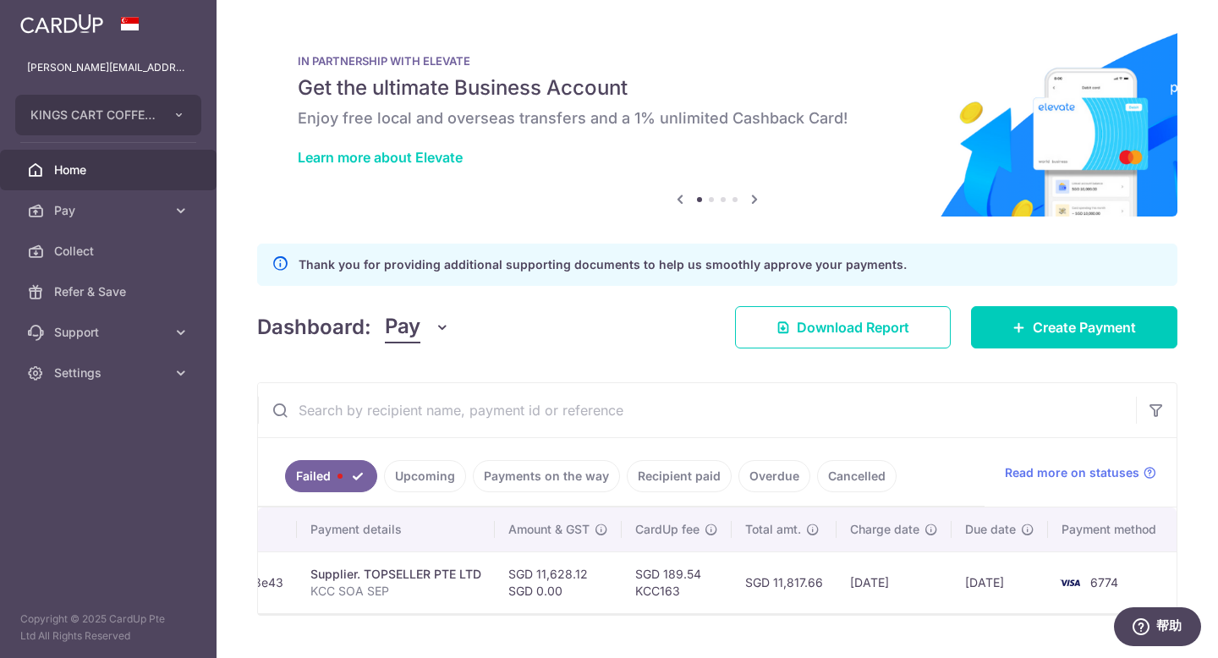
drag, startPoint x: 609, startPoint y: 628, endPoint x: 560, endPoint y: 628, distance: 49.1
click at [560, 628] on div "× Pause Schedule Pause all future payments in this series Pause just this one p…" at bounding box center [717, 329] width 1001 height 658
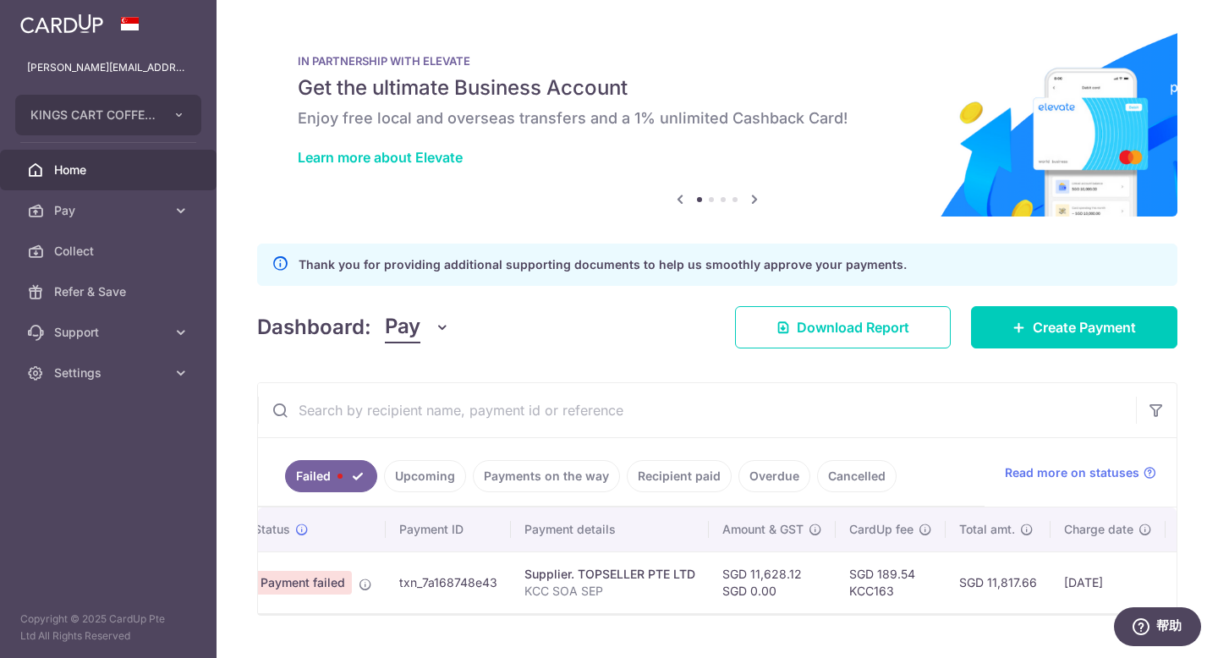
scroll to position [0, 0]
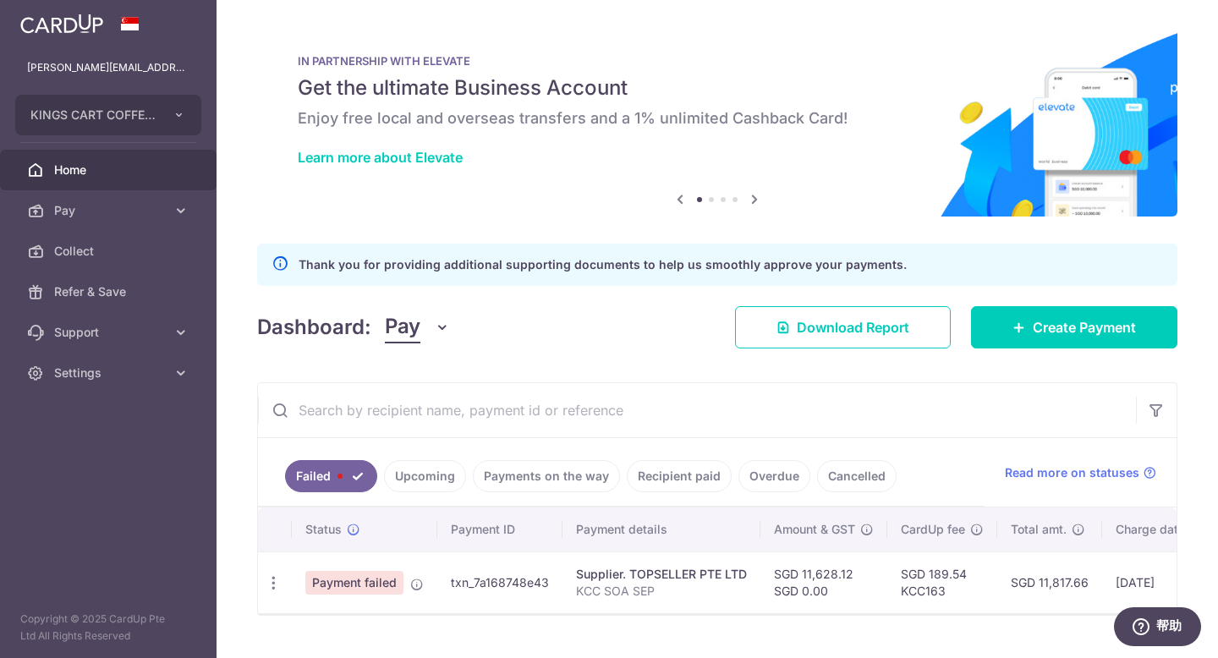
drag, startPoint x: 451, startPoint y: 584, endPoint x: 553, endPoint y: 575, distance: 102.7
click at [553, 575] on td "txn_7a168748e43" at bounding box center [499, 582] width 125 height 62
copy td "txn_7a168748e43"
click at [765, 416] on input "text" at bounding box center [697, 410] width 878 height 54
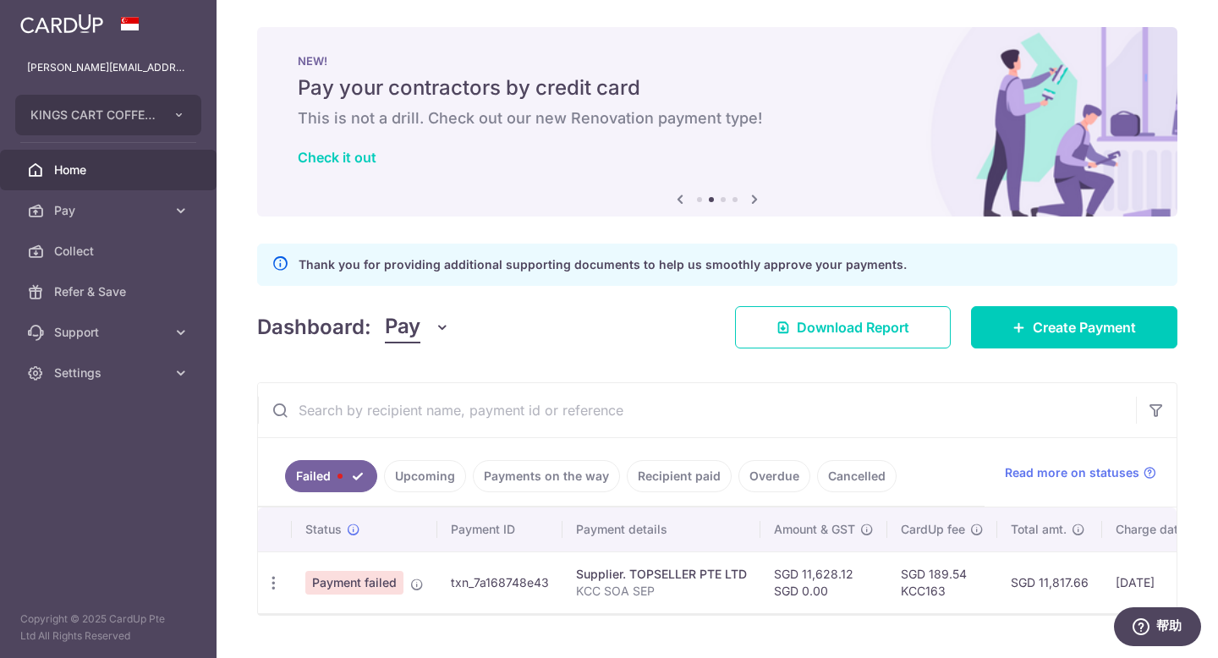
drag, startPoint x: 545, startPoint y: 584, endPoint x: 468, endPoint y: 580, distance: 77.1
click at [468, 580] on td "txn_7a168748e43" at bounding box center [499, 582] width 125 height 62
click at [432, 592] on td "Payment failed" at bounding box center [364, 582] width 145 height 62
drag, startPoint x: 450, startPoint y: 584, endPoint x: 552, endPoint y: 578, distance: 102.5
click at [552, 578] on td "txn_7a168748e43" at bounding box center [499, 582] width 125 height 62
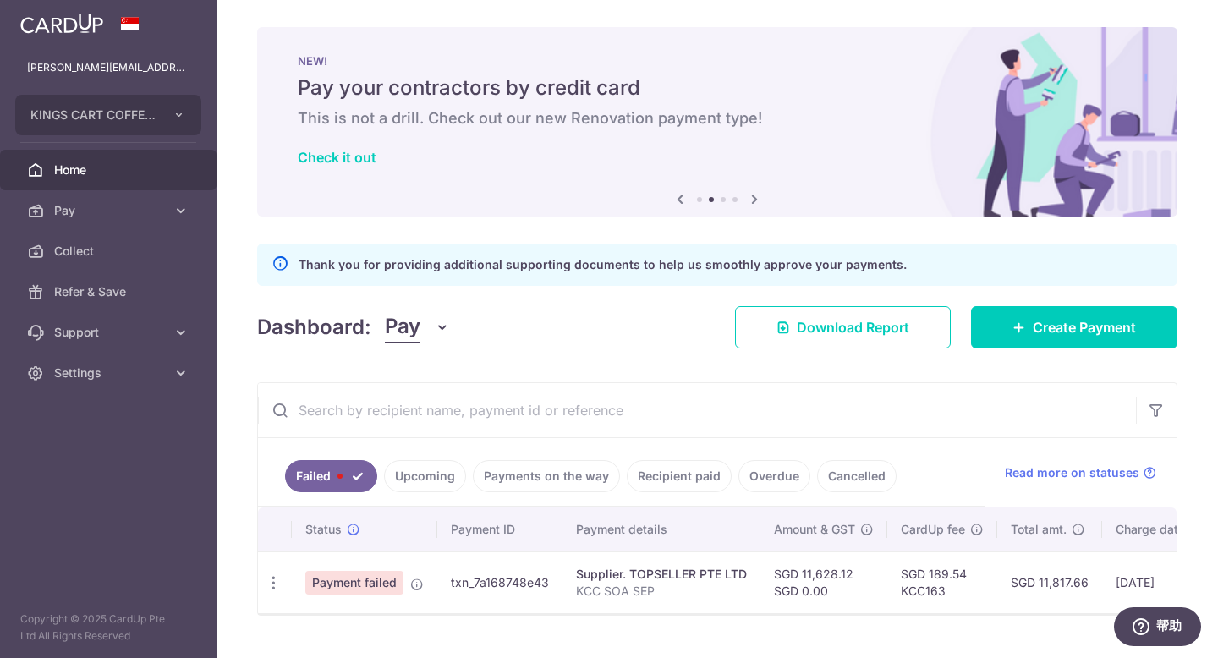
copy td "txn_7a168748e43"
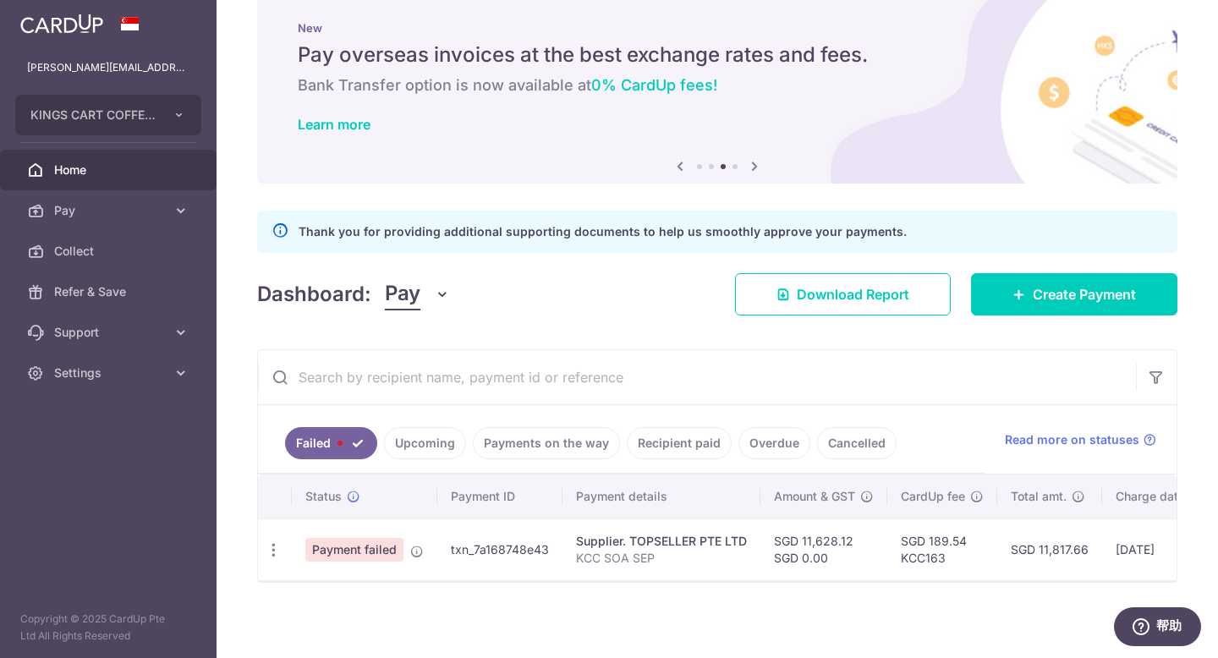
scroll to position [47, 0]
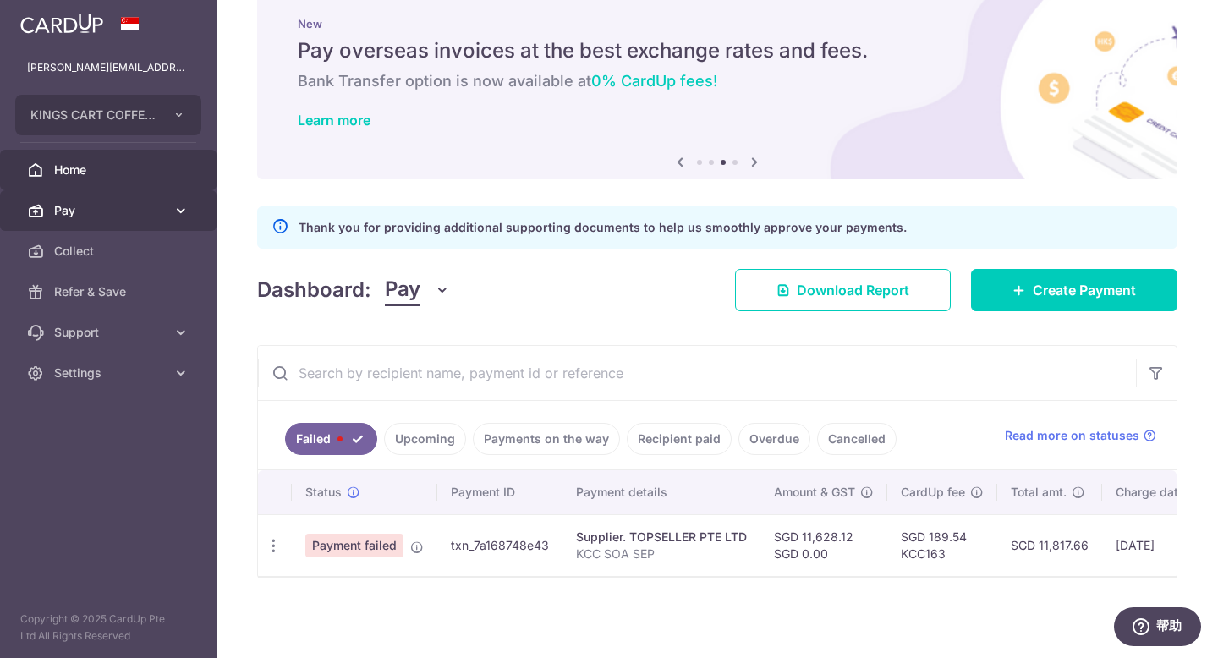
click at [127, 203] on span "Pay" at bounding box center [110, 210] width 112 height 17
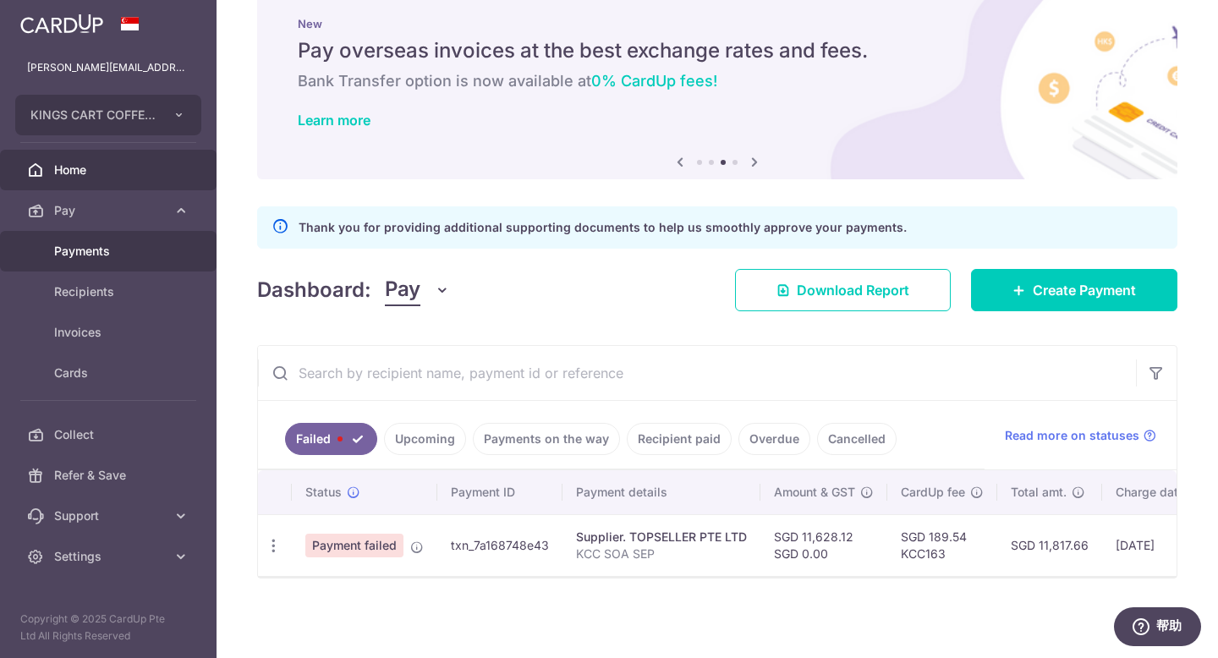
click at [101, 253] on span "Payments" at bounding box center [110, 251] width 112 height 17
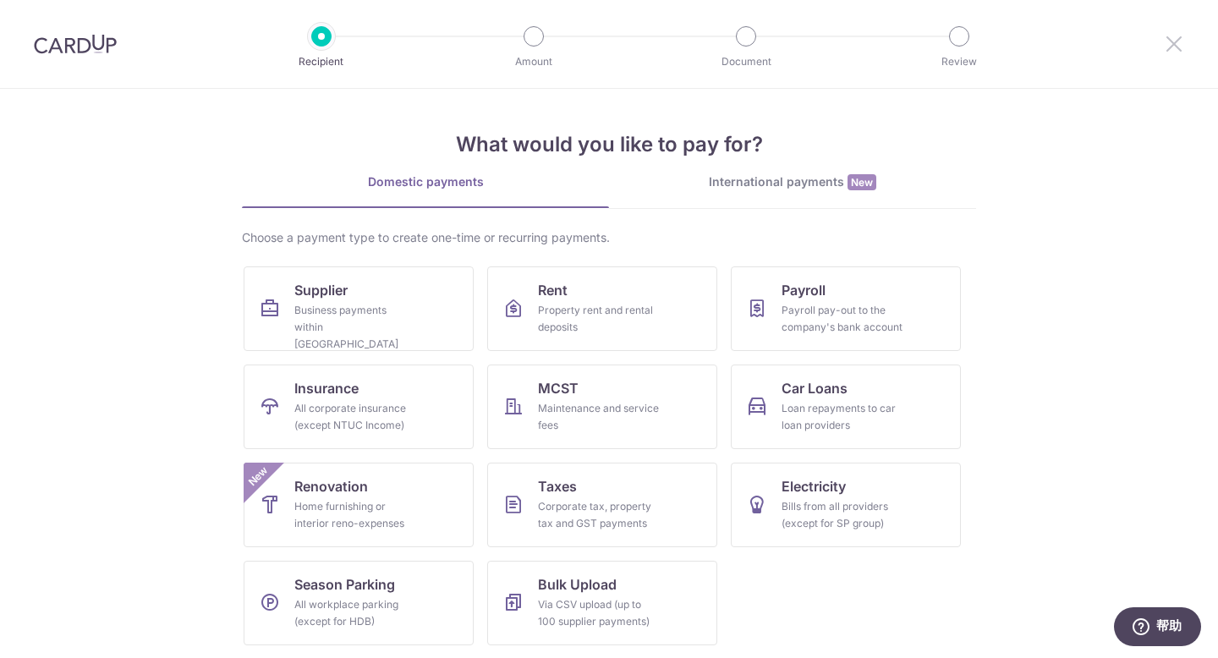
click at [1168, 48] on icon at bounding box center [1174, 43] width 20 height 21
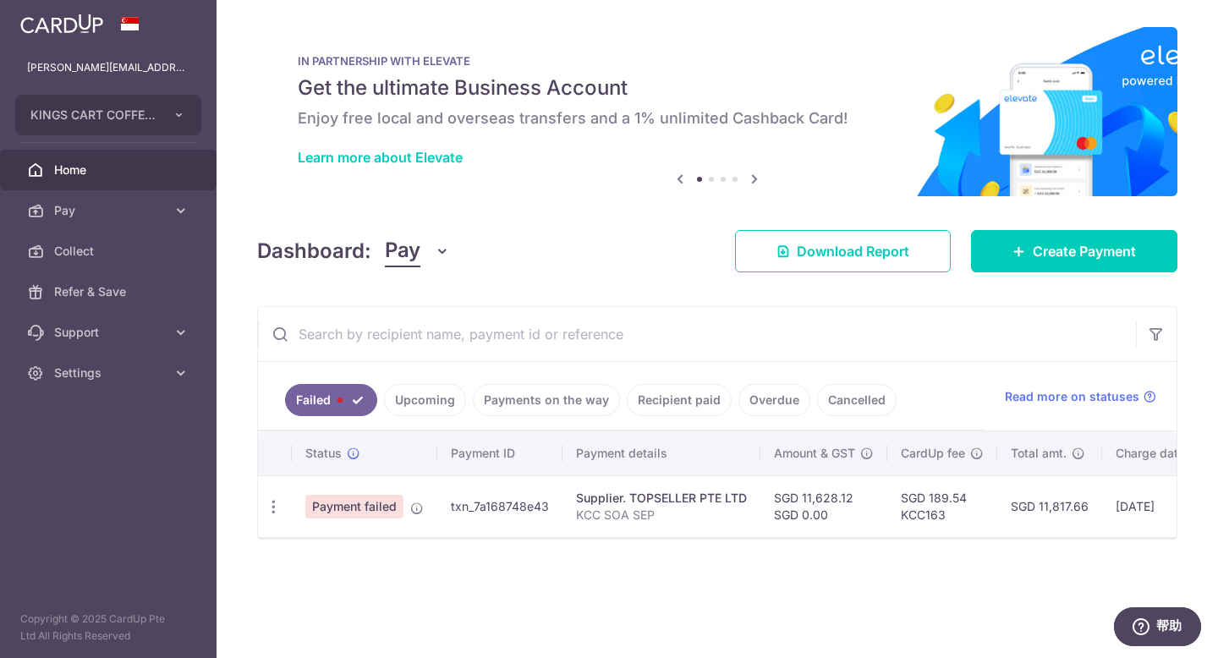
scroll to position [0, 258]
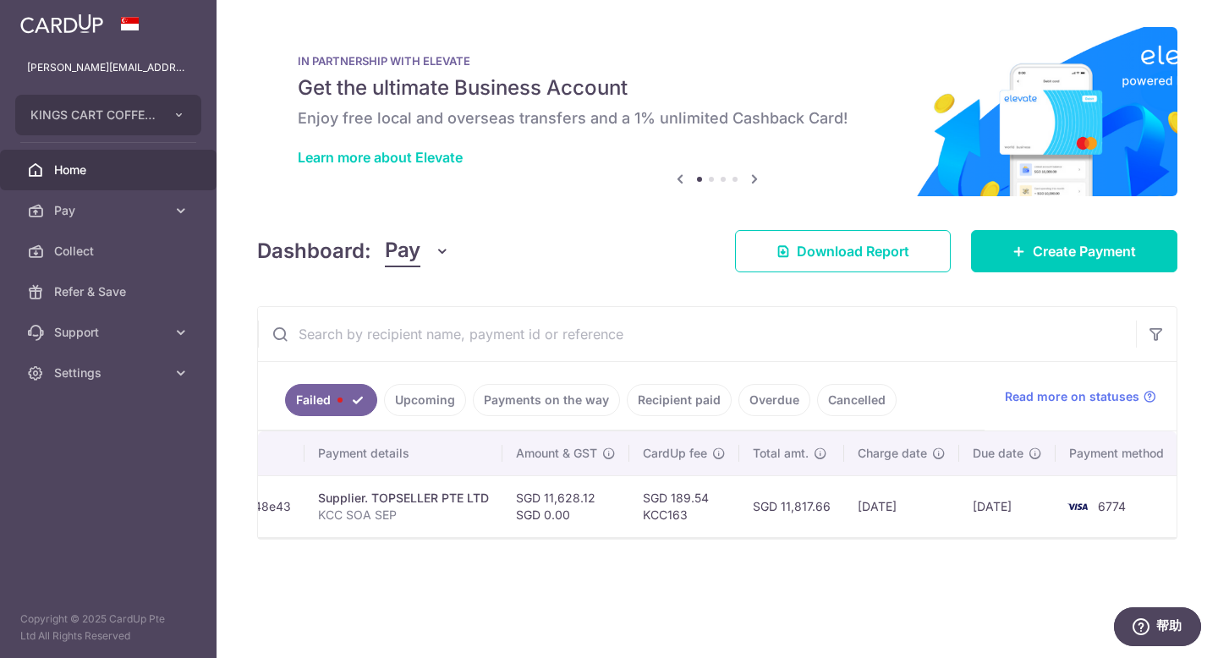
click at [1110, 524] on td "6774" at bounding box center [1119, 506] width 129 height 62
click at [401, 253] on span "Pay" at bounding box center [403, 251] width 36 height 32
click at [178, 209] on icon at bounding box center [181, 210] width 17 height 17
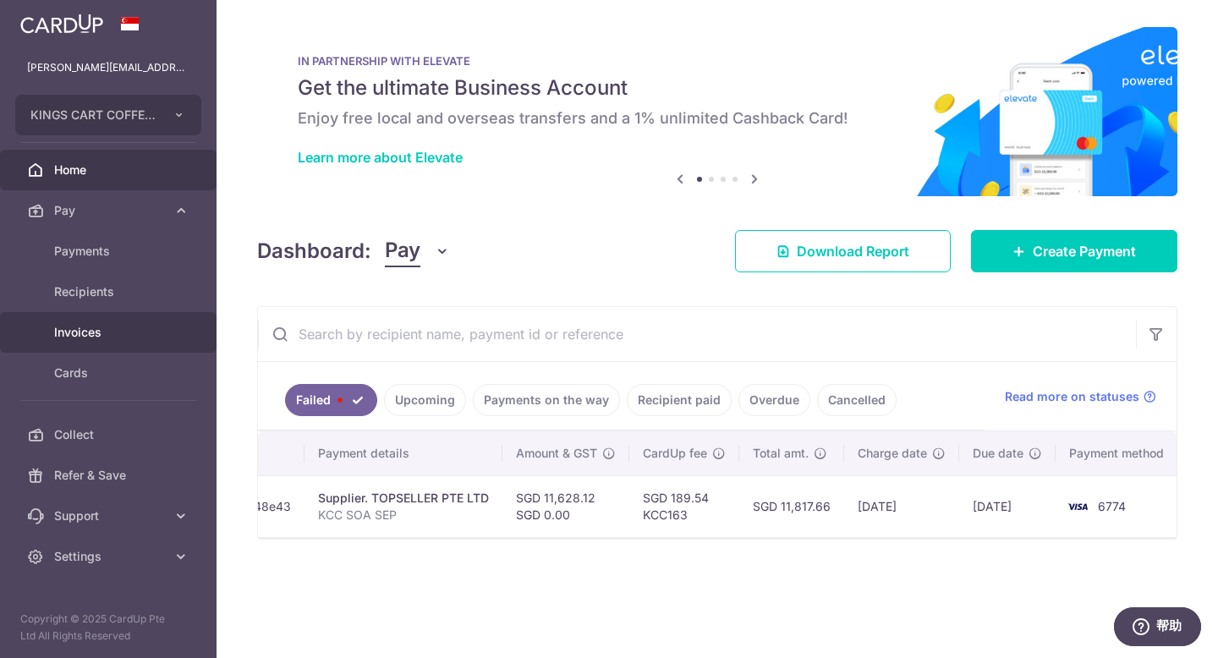
click at [77, 328] on span "Invoices" at bounding box center [110, 332] width 112 height 17
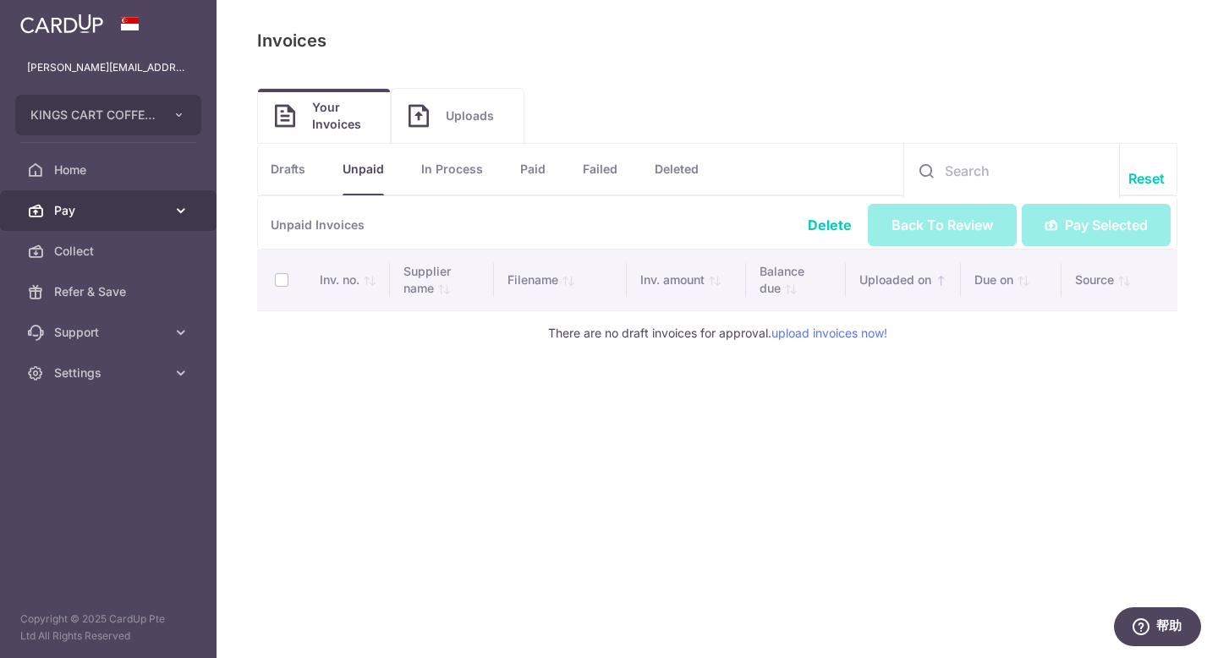
click at [113, 218] on span "Pay" at bounding box center [110, 210] width 112 height 17
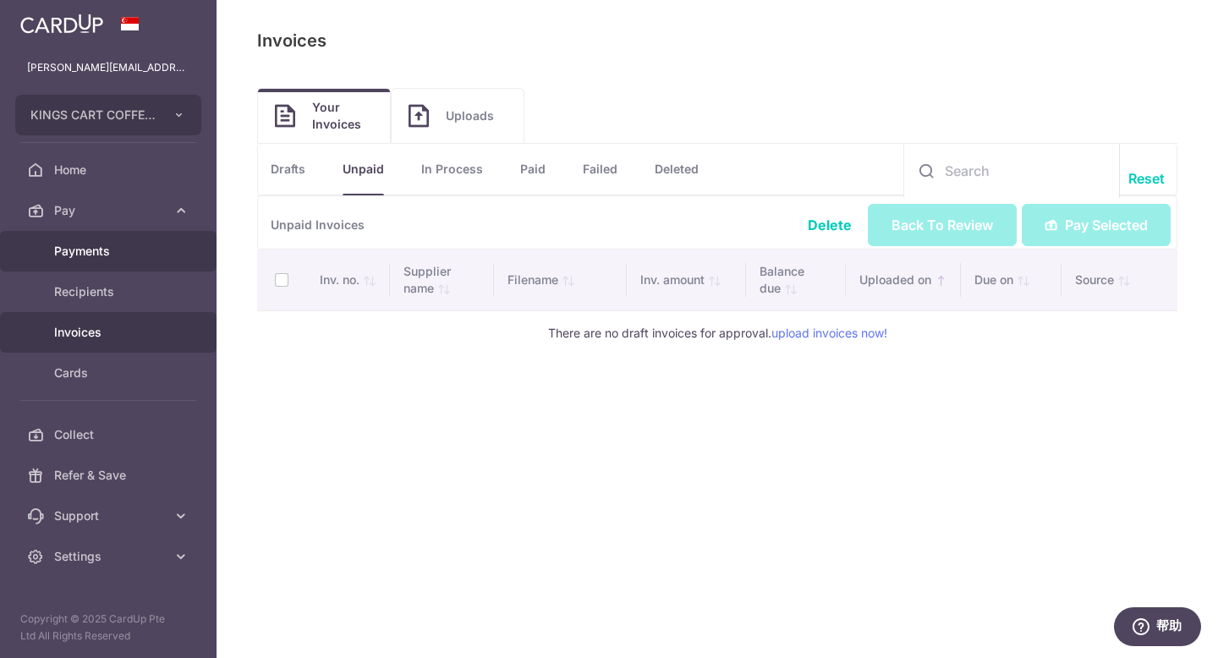
click at [95, 264] on link "Payments" at bounding box center [108, 251] width 217 height 41
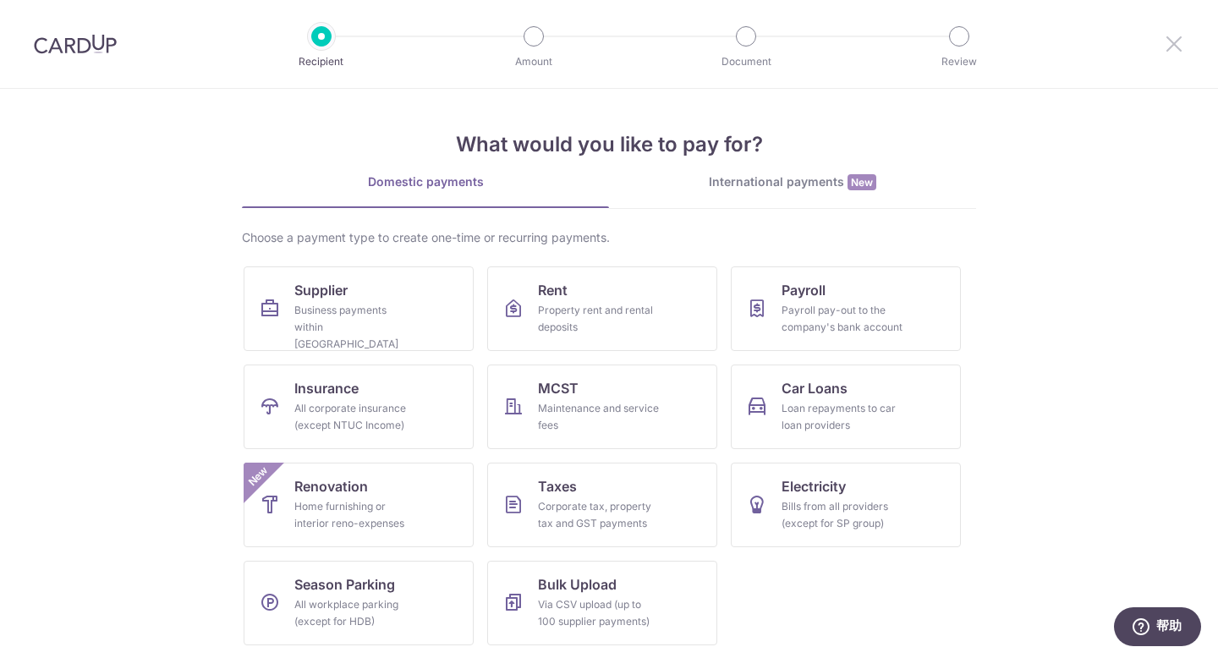
click at [1177, 47] on icon at bounding box center [1174, 43] width 20 height 21
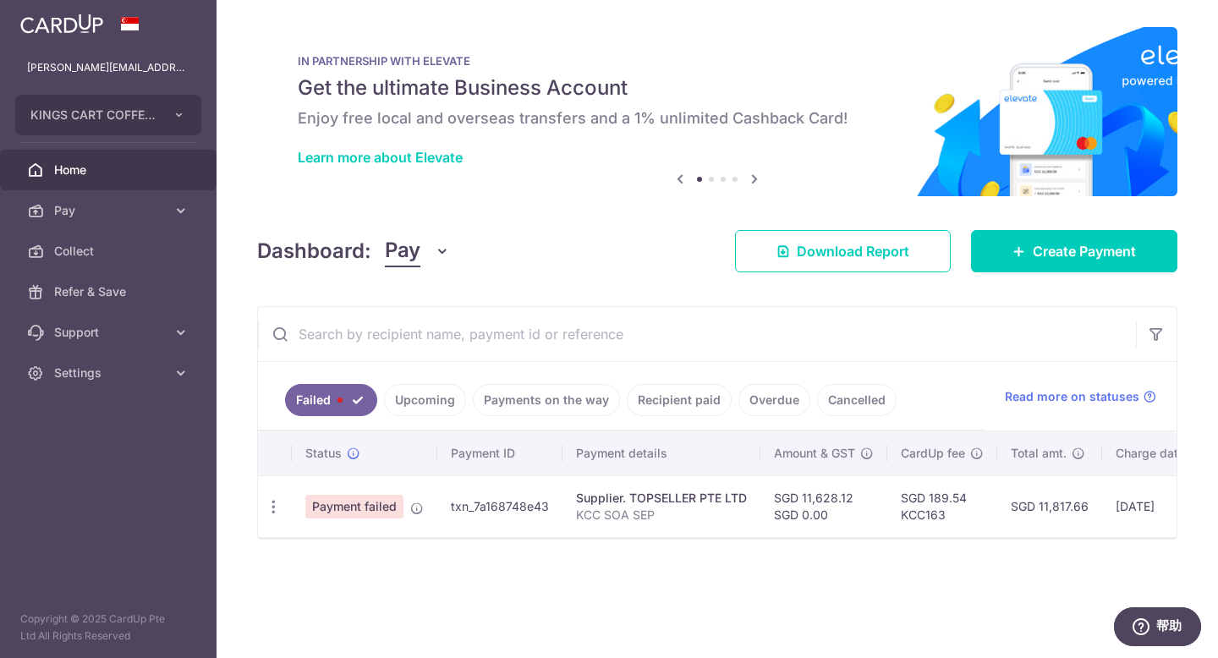
click at [355, 510] on span "Payment failed" at bounding box center [354, 507] width 98 height 24
click at [262, 504] on div "Update payment Upload doc" at bounding box center [273, 506] width 31 height 31
click at [266, 504] on icon "button" at bounding box center [274, 507] width 18 height 18
click at [385, 560] on span "Update payment" at bounding box center [363, 553] width 115 height 20
radio input "true"
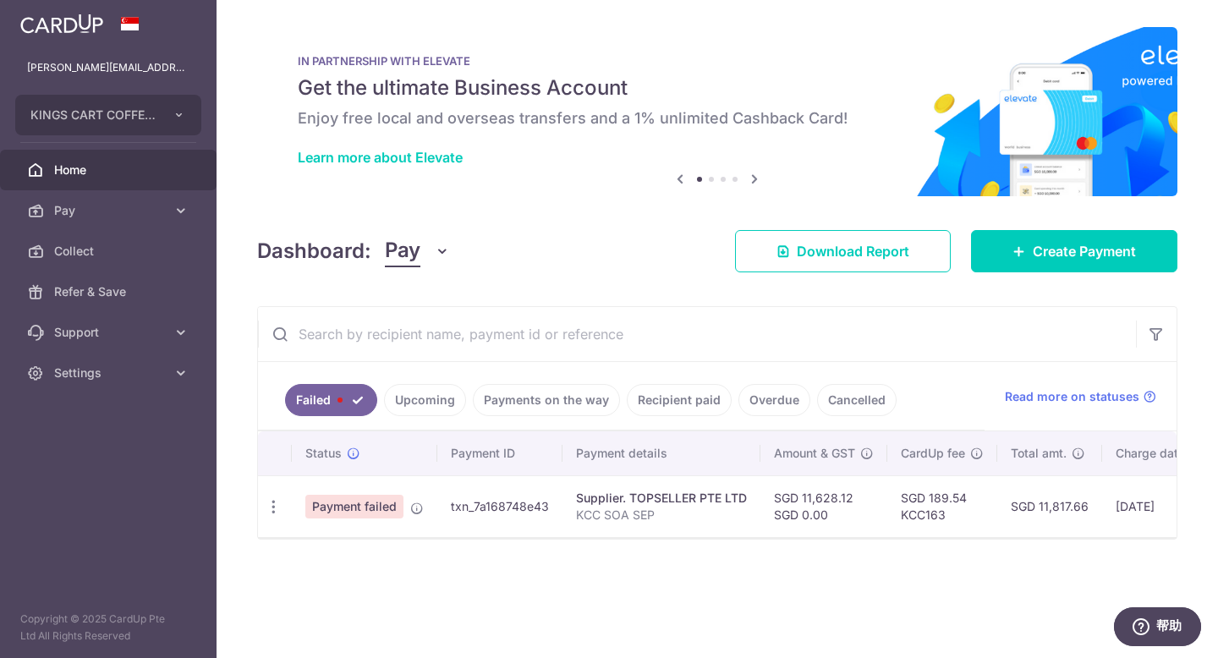
type input "11,628.12"
type input "0.00"
type input "KCC SOA SEP"
type input "SOA OATMILK"
type input "KCC163"
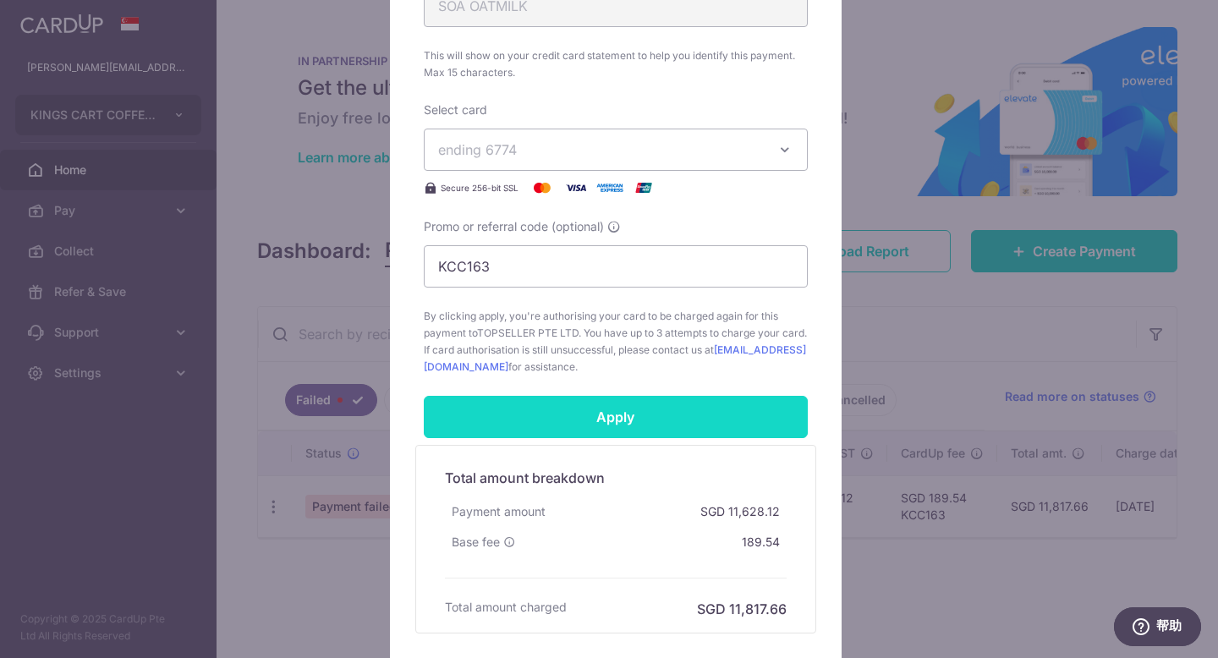
scroll to position [778, 0]
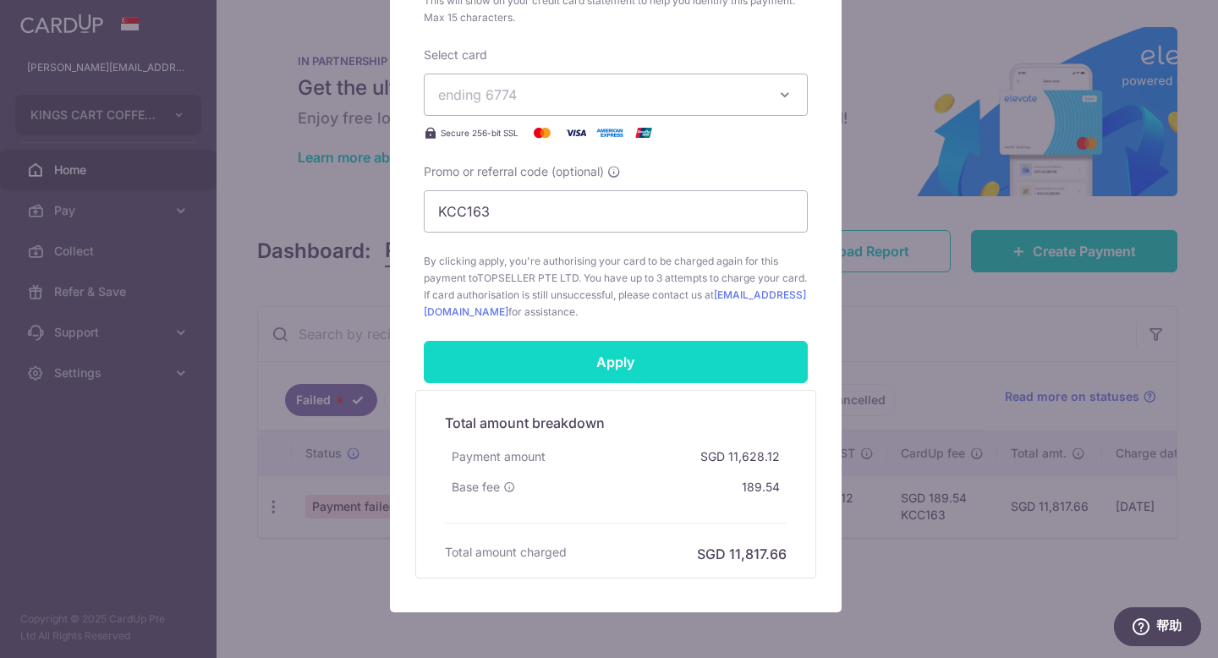
click at [678, 366] on input "Apply" at bounding box center [616, 362] width 384 height 42
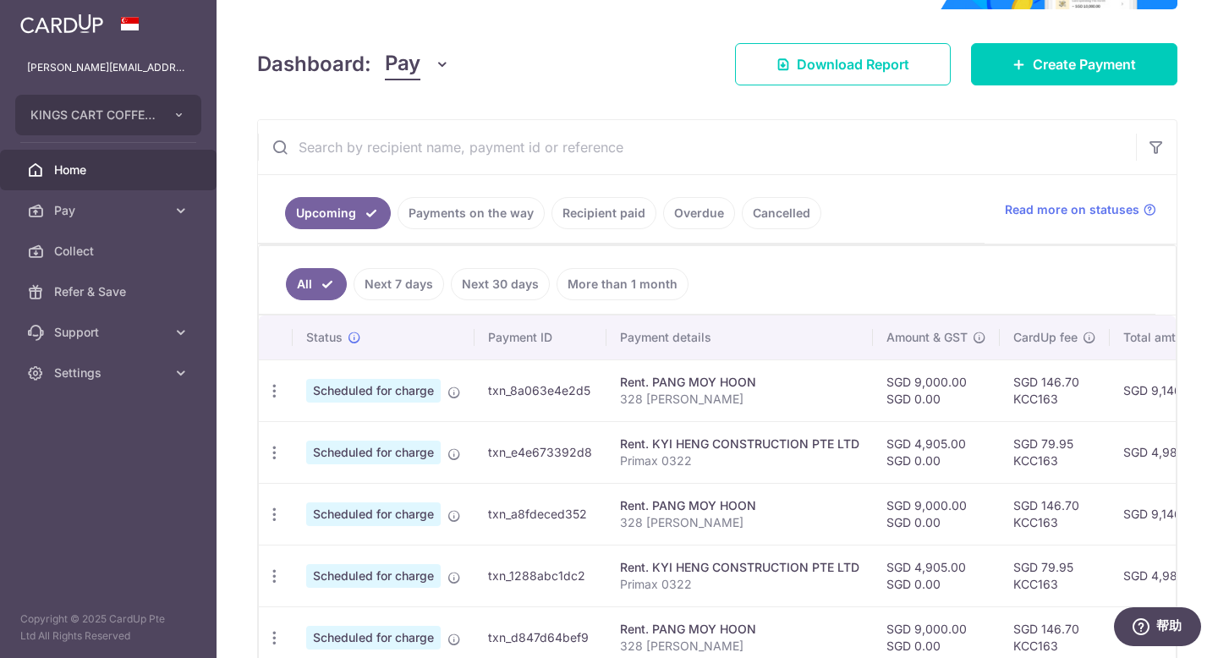
click at [402, 277] on link "Next 7 days" at bounding box center [399, 284] width 90 height 32
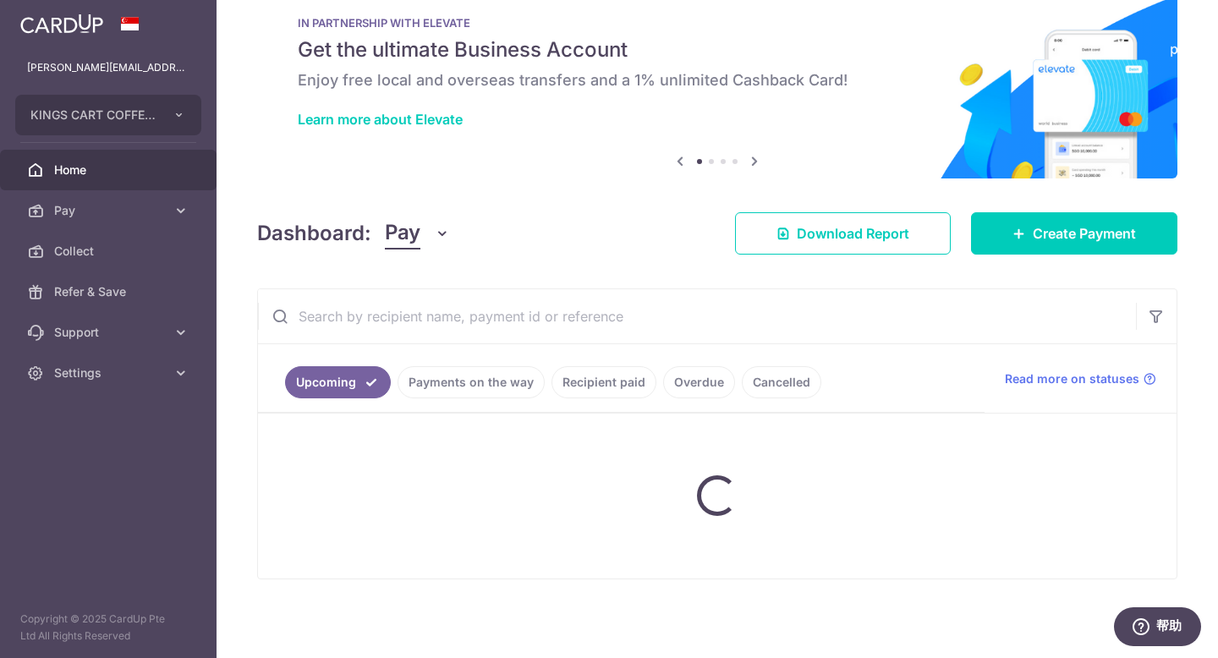
scroll to position [178, 0]
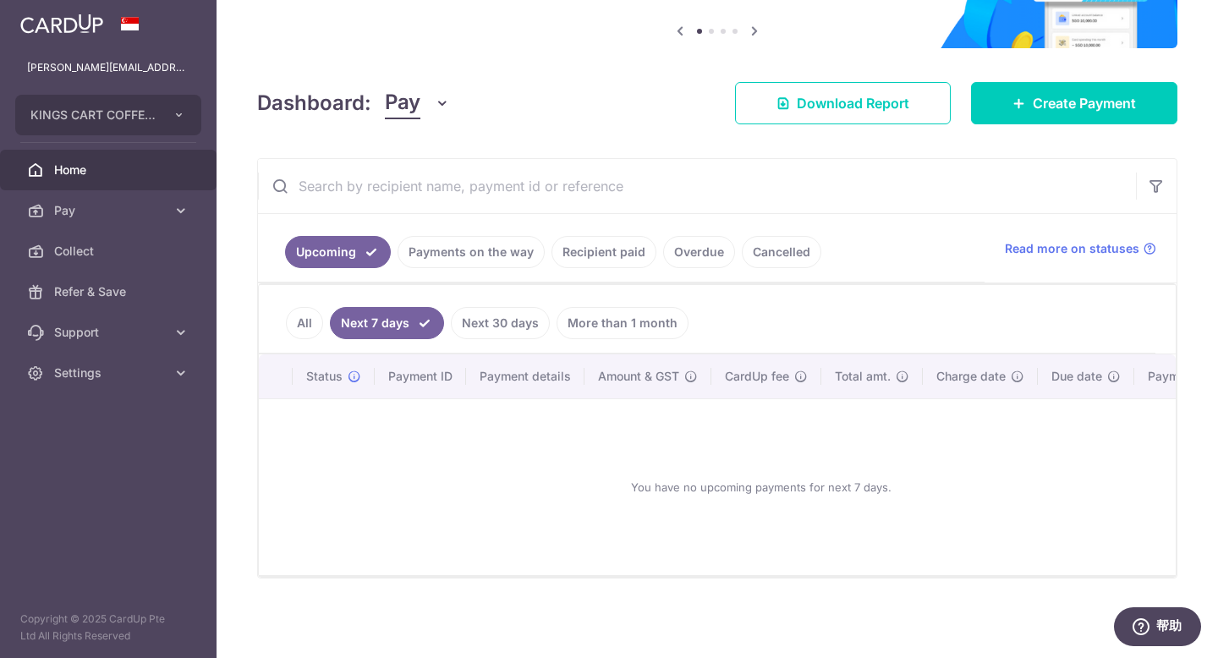
click at [701, 242] on link "Overdue" at bounding box center [699, 252] width 72 height 32
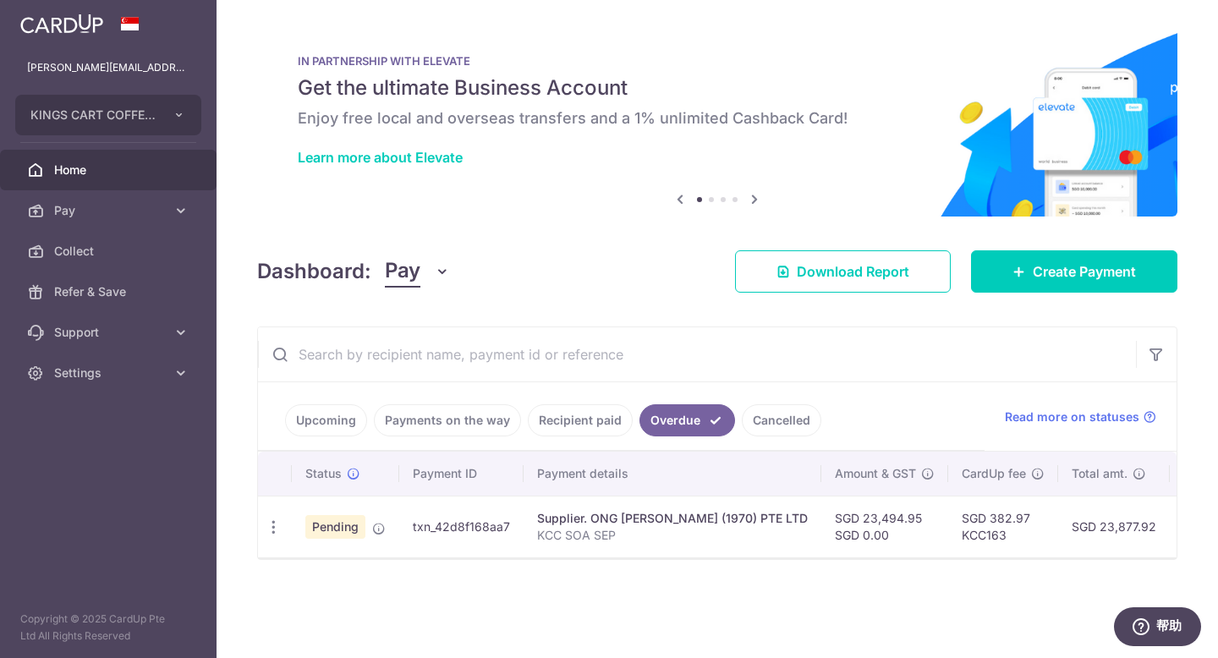
scroll to position [0, 0]
click at [594, 428] on link "Recipient paid" at bounding box center [580, 420] width 105 height 32
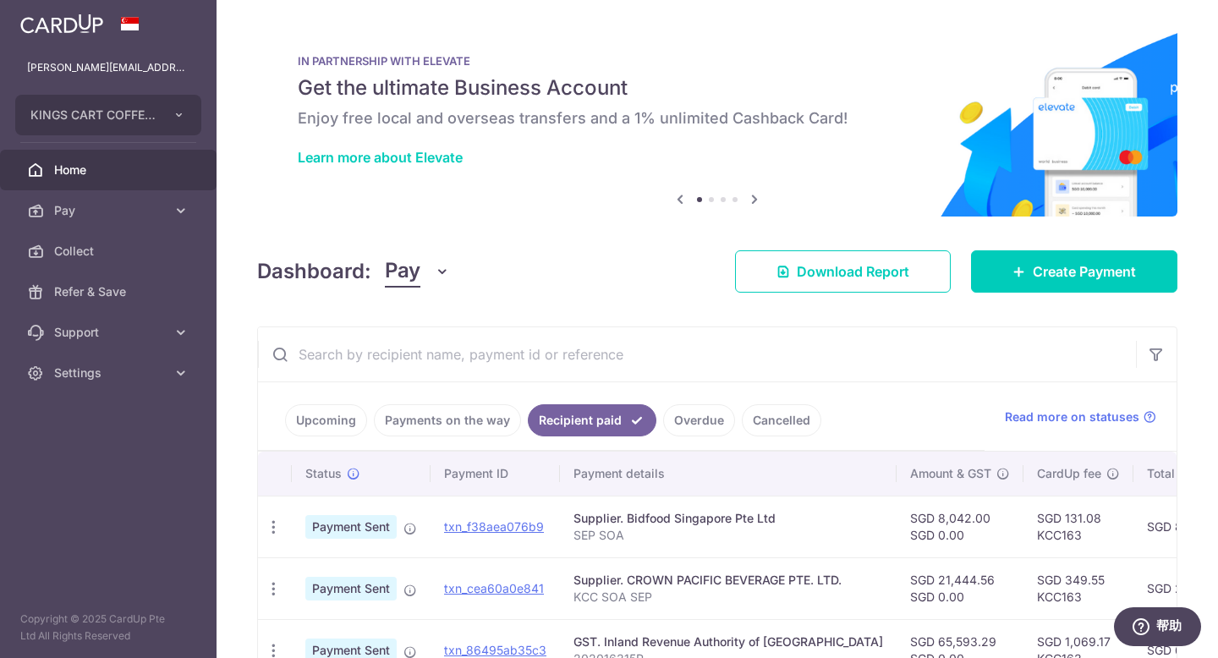
click at [344, 421] on link "Upcoming" at bounding box center [326, 420] width 82 height 32
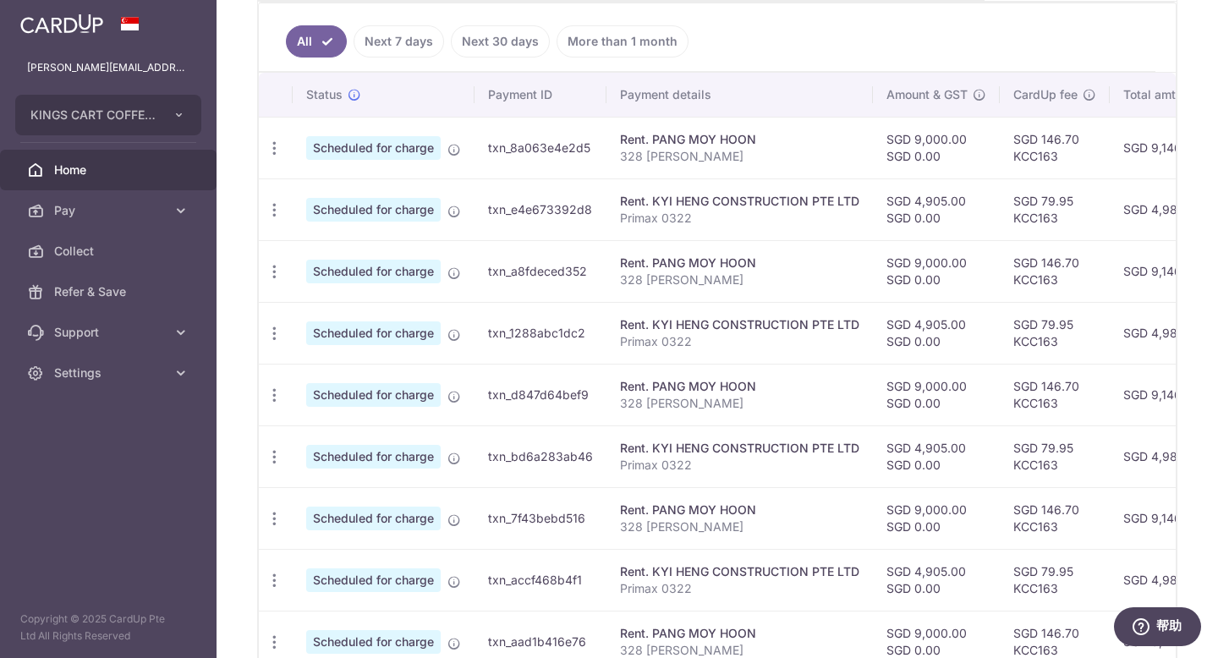
click at [423, 44] on link "Next 7 days" at bounding box center [399, 41] width 90 height 32
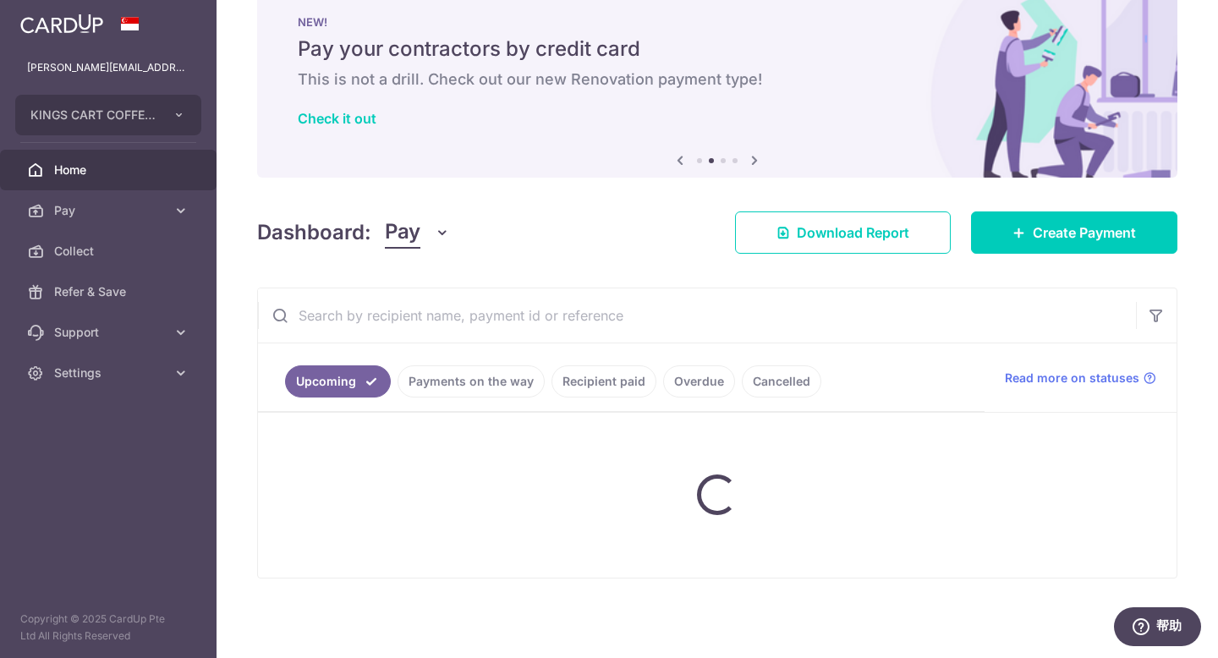
scroll to position [178, 0]
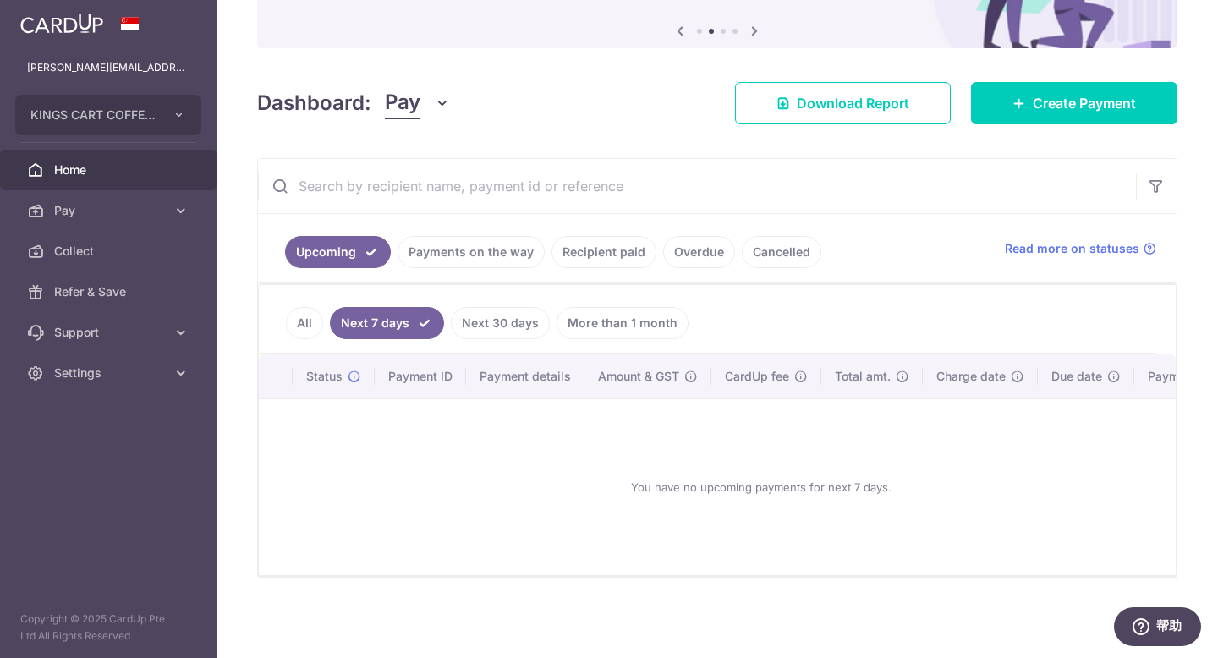
click at [507, 247] on link "Payments on the way" at bounding box center [470, 252] width 147 height 32
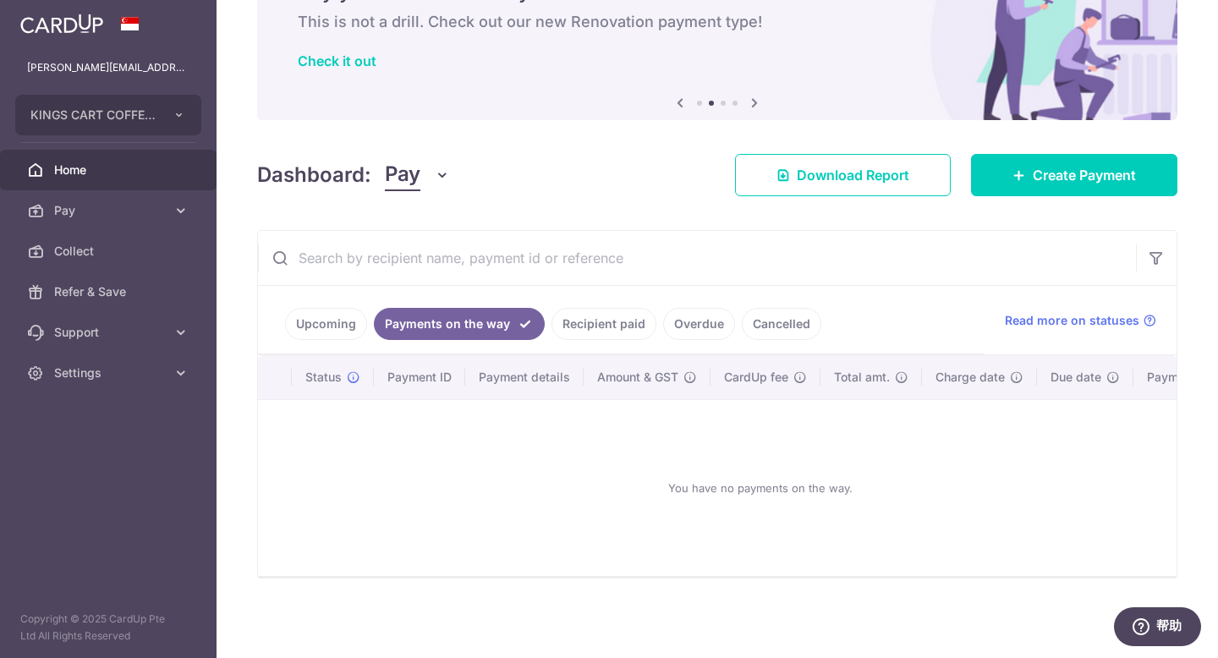
click at [601, 317] on link "Recipient paid" at bounding box center [603, 324] width 105 height 32
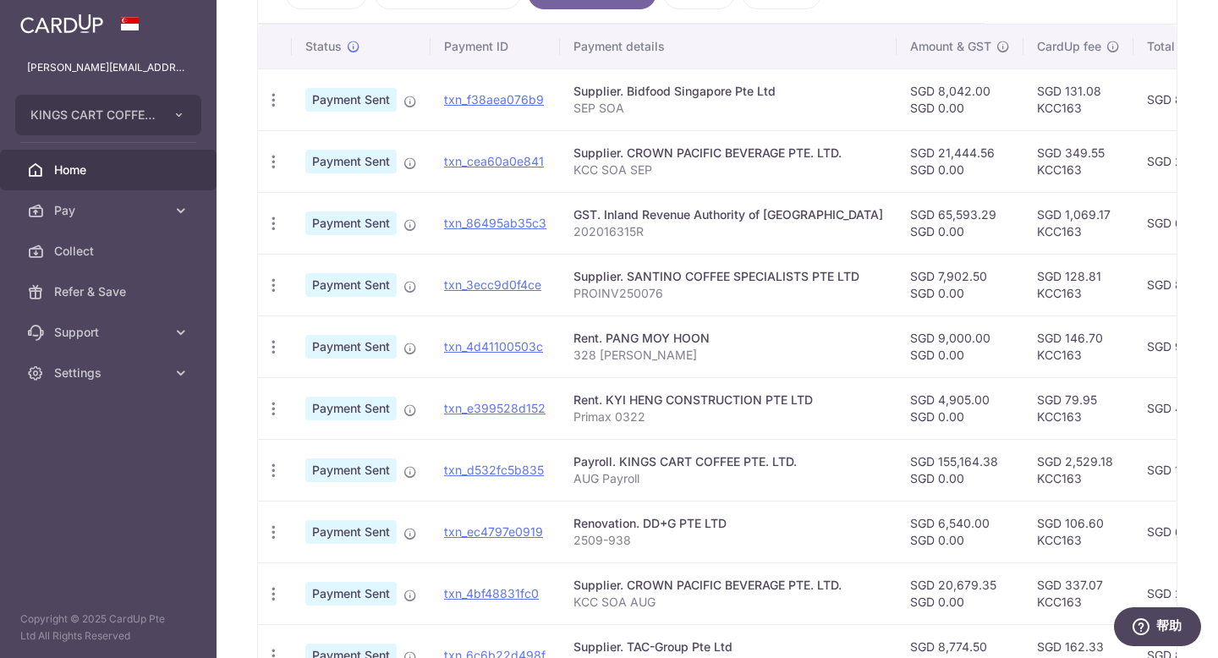
scroll to position [587, 0]
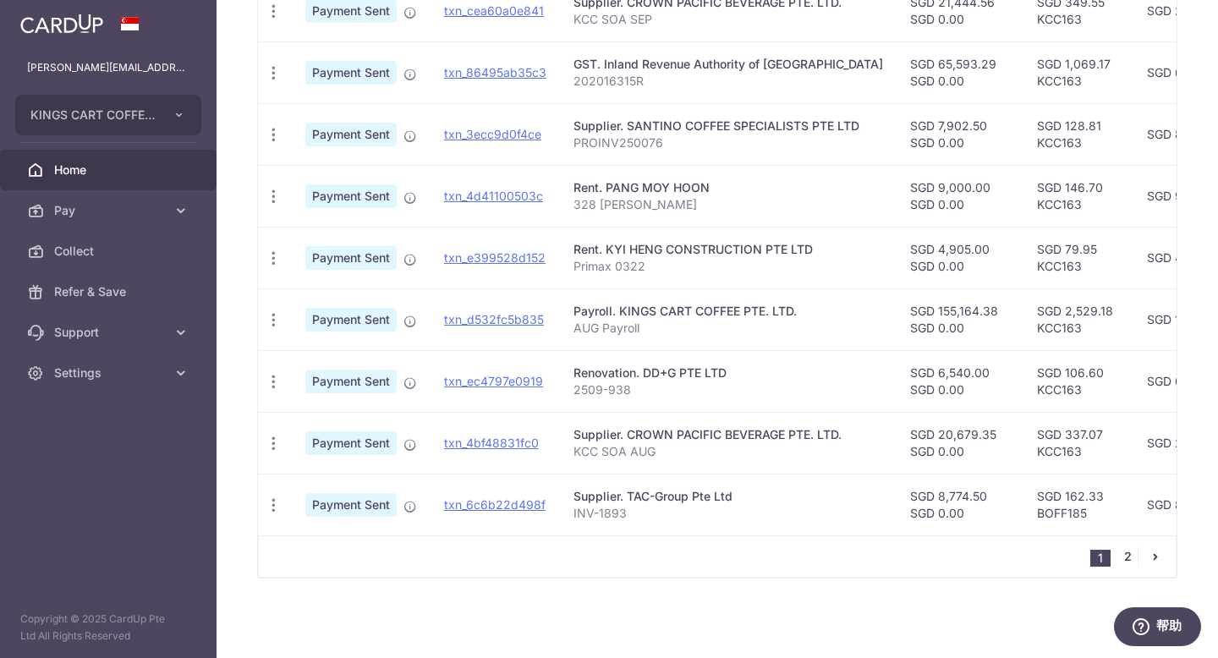
click at [1117, 557] on link "2" at bounding box center [1127, 556] width 20 height 20
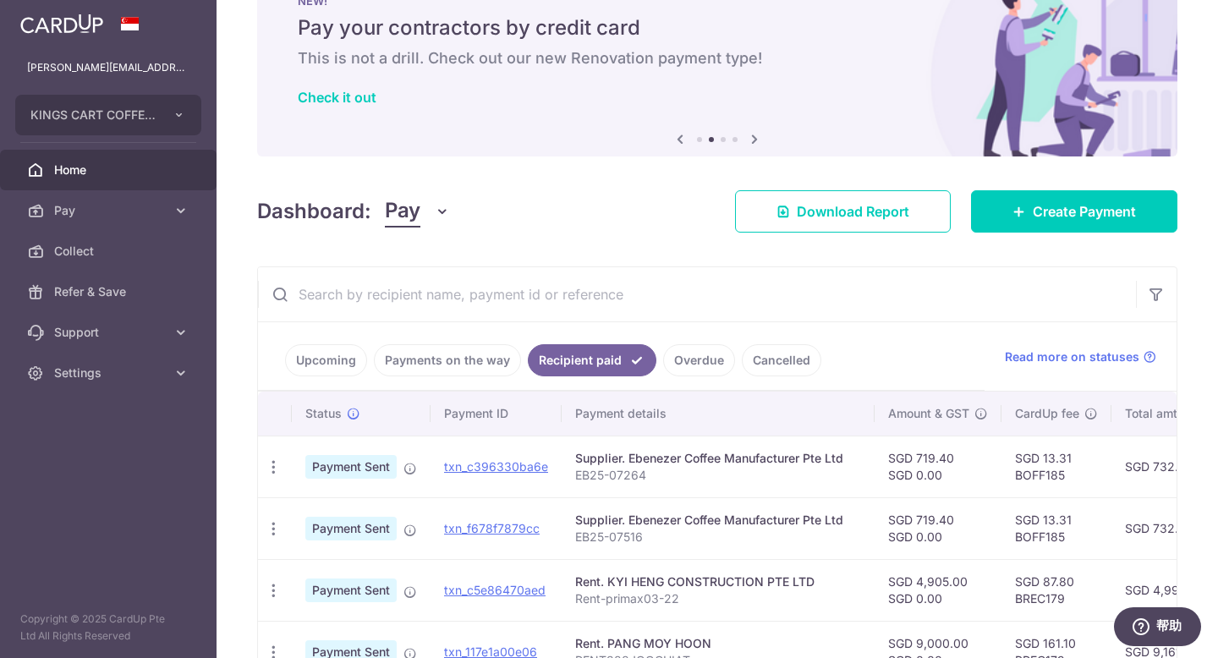
scroll to position [340, 0]
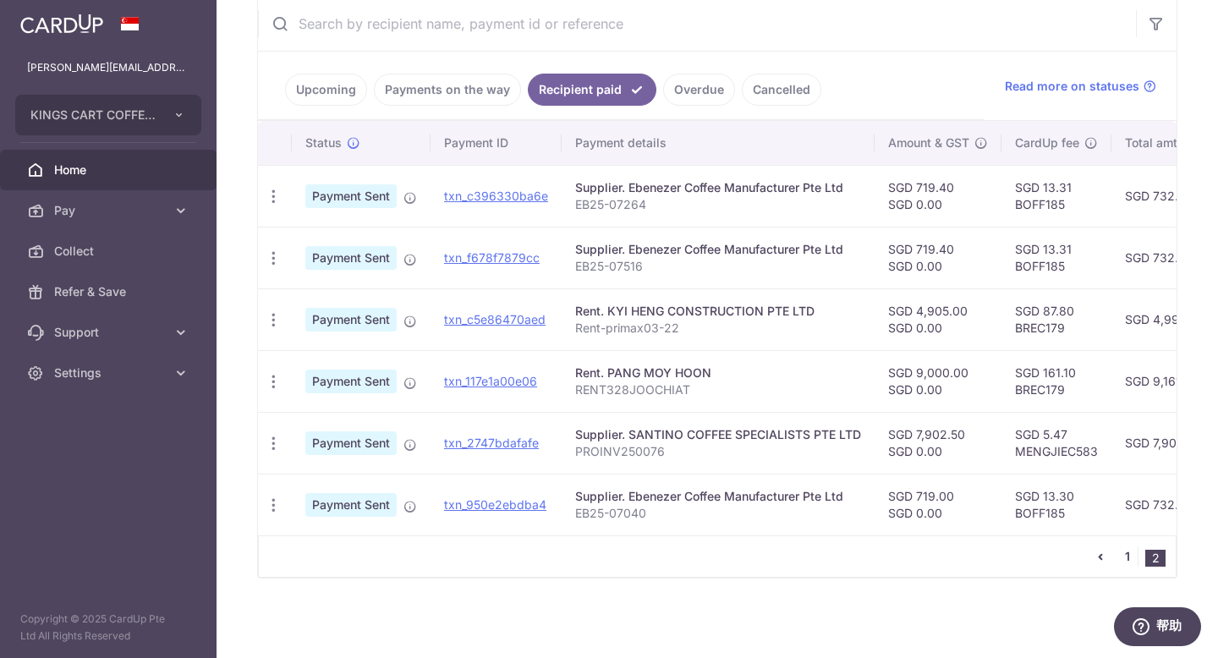
click at [1117, 553] on link "1" at bounding box center [1127, 556] width 20 height 20
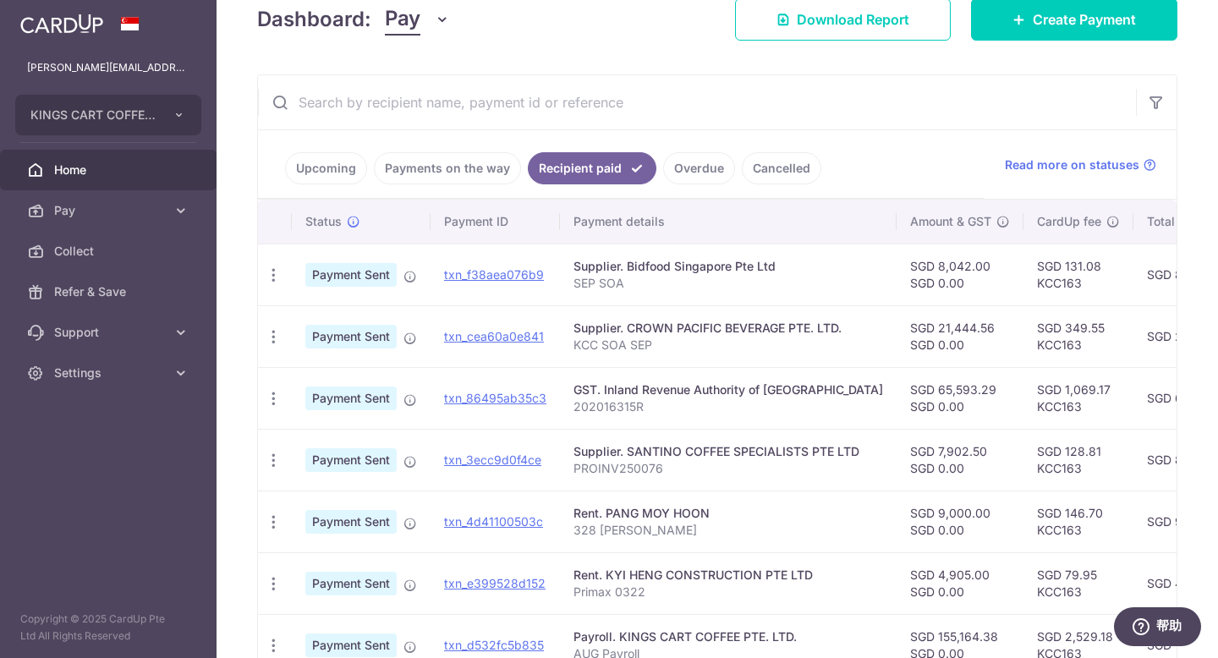
scroll to position [165, 0]
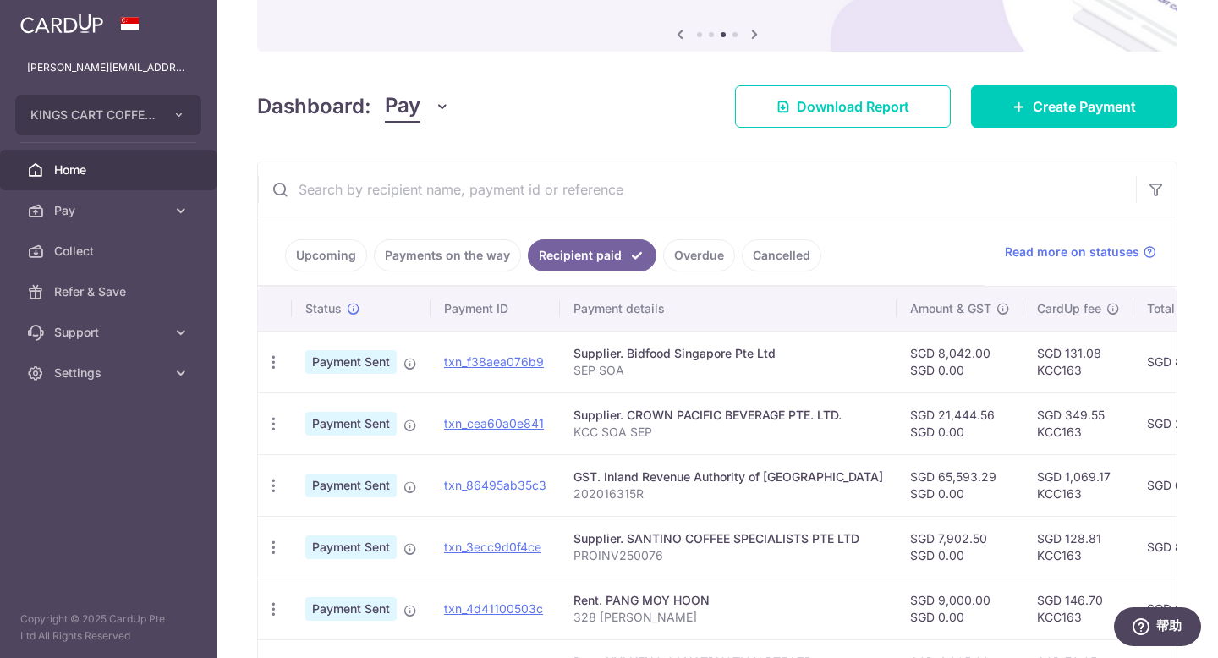
click at [699, 268] on link "Overdue" at bounding box center [699, 255] width 72 height 32
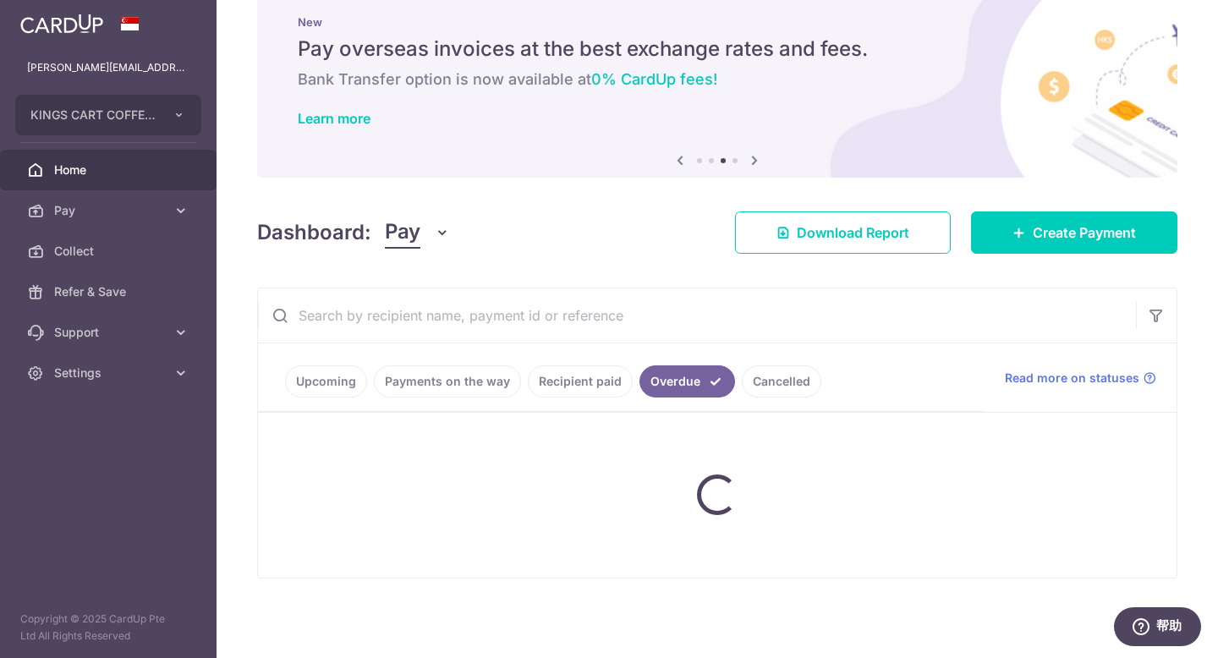
scroll to position [0, 0]
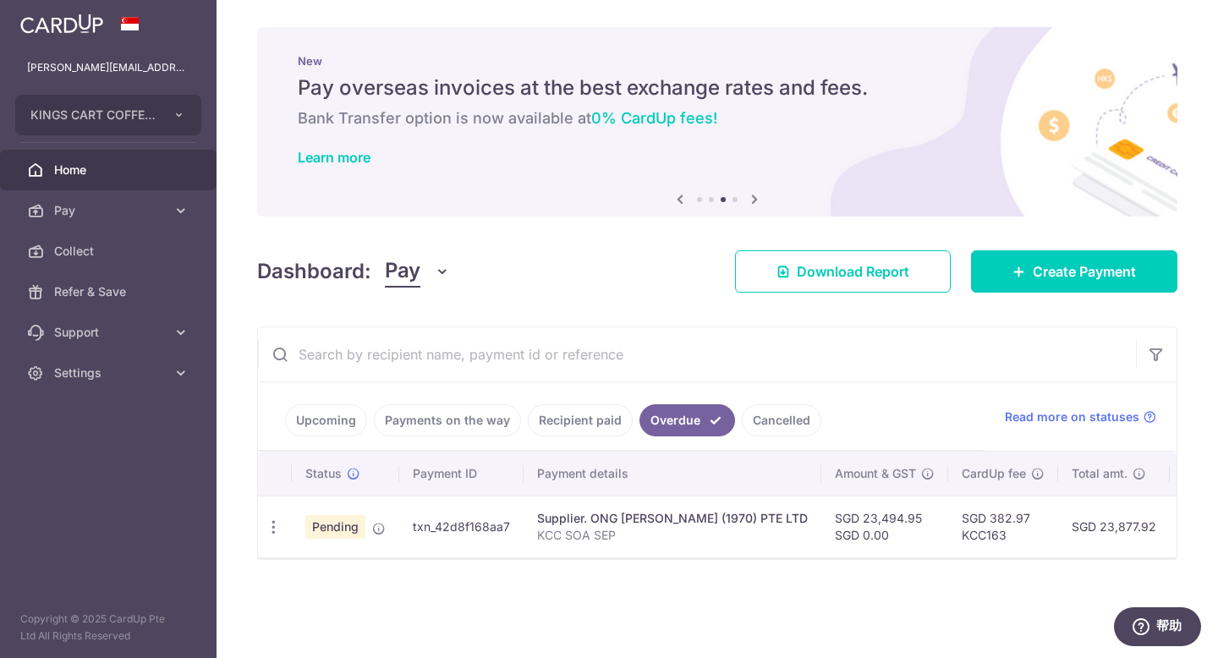
click at [787, 408] on link "Cancelled" at bounding box center [781, 420] width 79 height 32
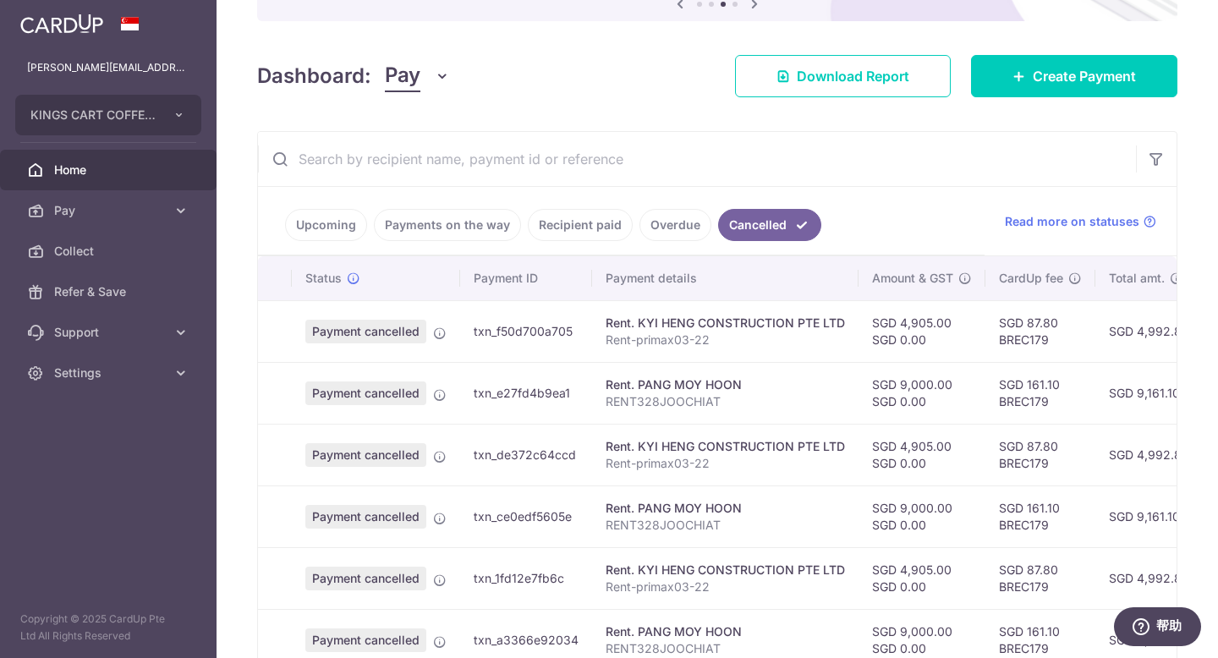
scroll to position [282, 0]
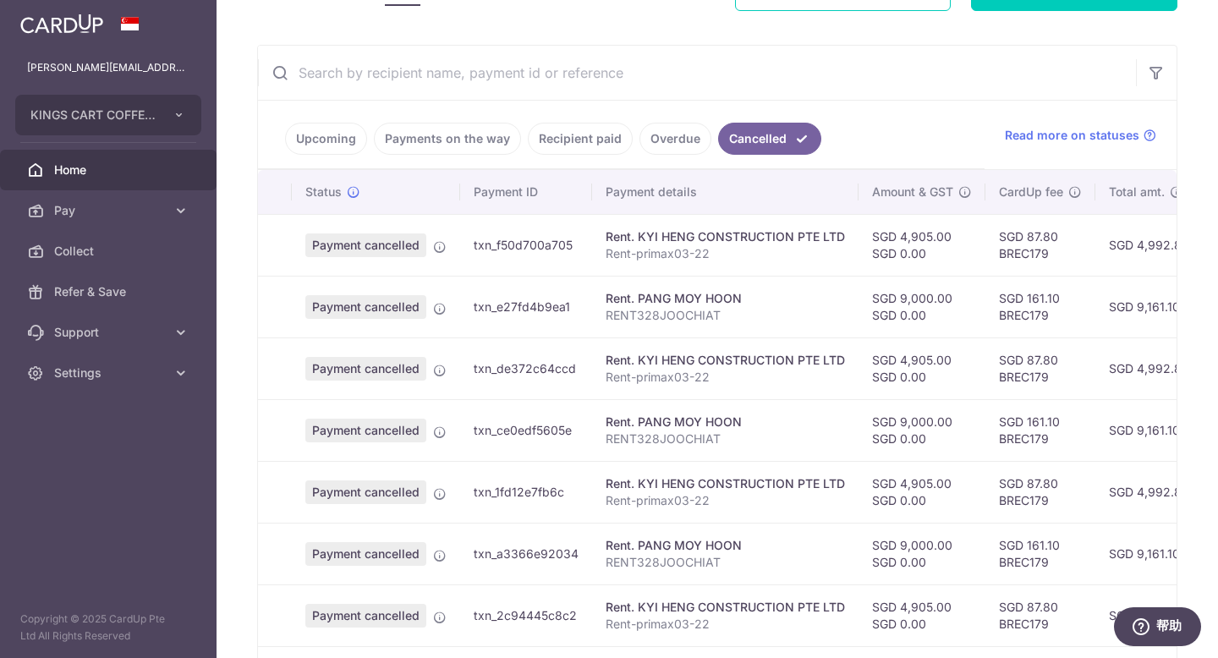
click at [655, 143] on link "Overdue" at bounding box center [675, 139] width 72 height 32
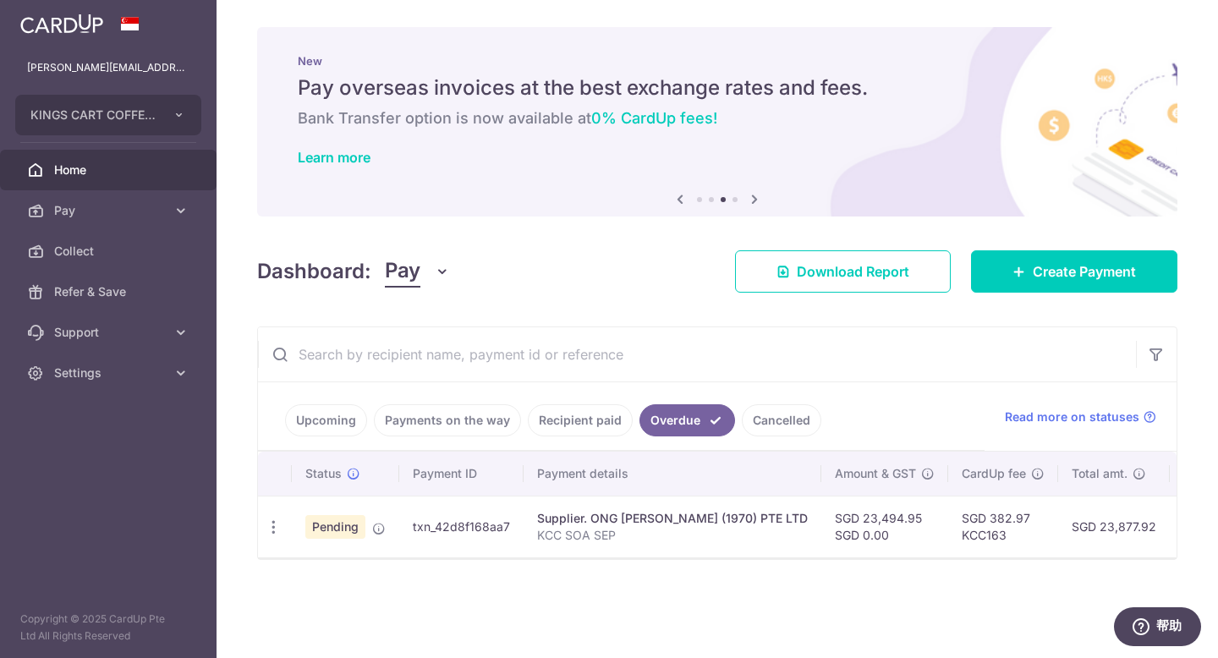
scroll to position [0, 0]
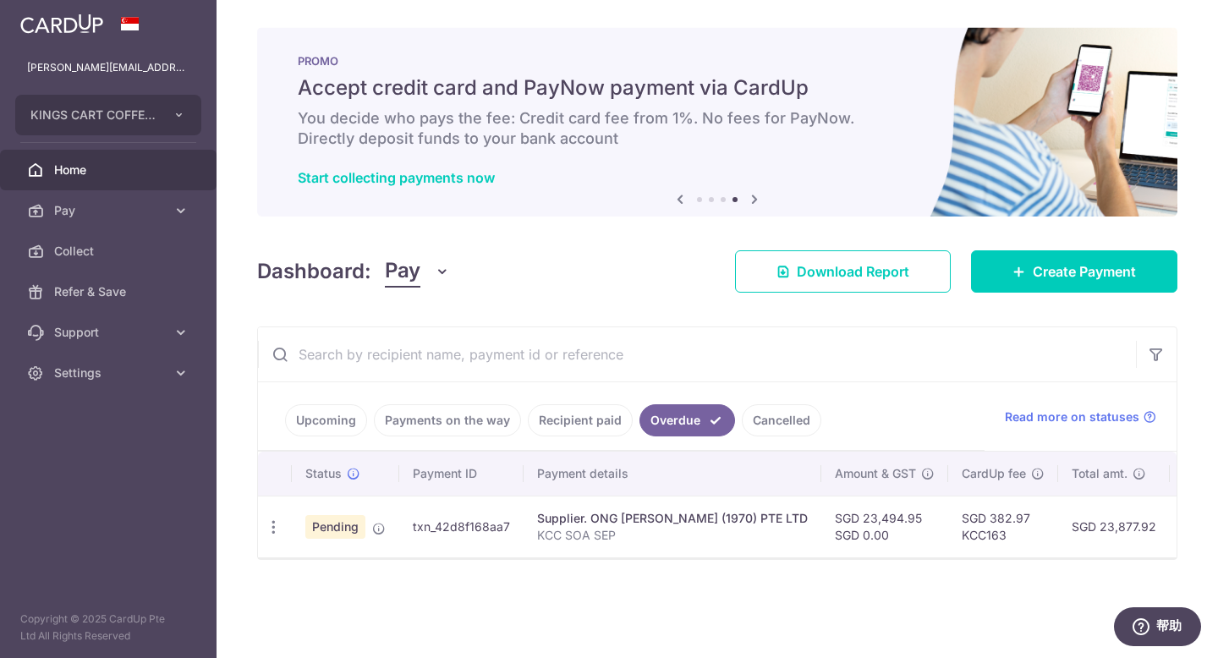
click at [581, 419] on link "Recipient paid" at bounding box center [580, 420] width 105 height 32
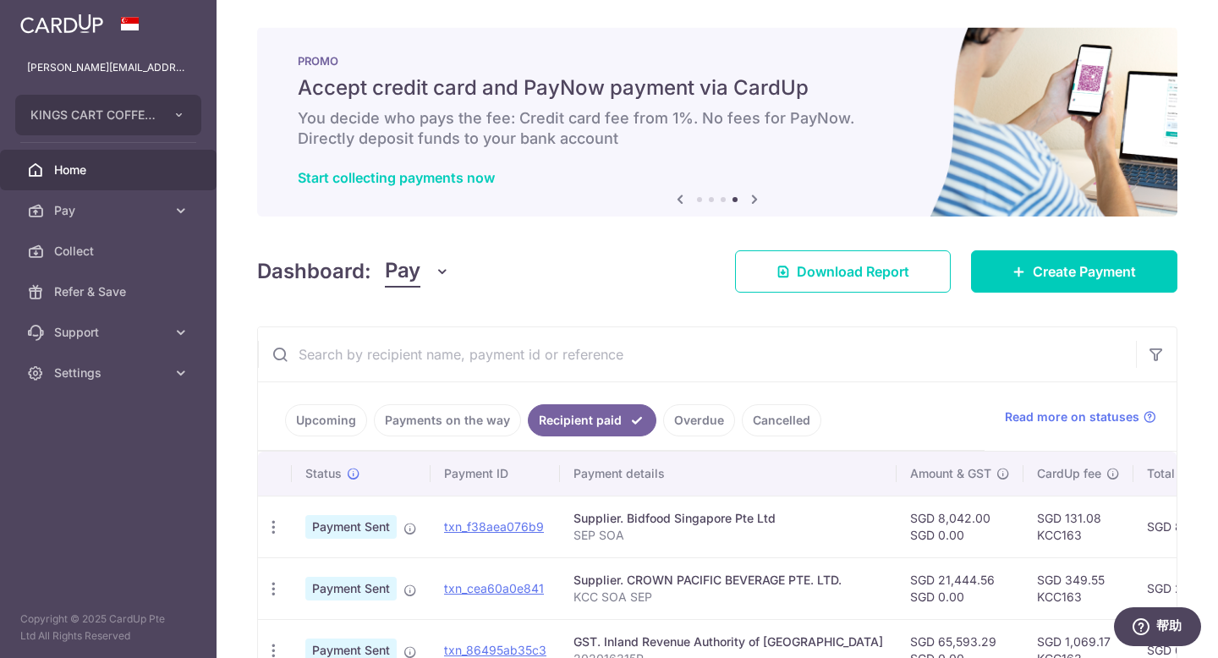
click at [696, 427] on link "Overdue" at bounding box center [699, 420] width 72 height 32
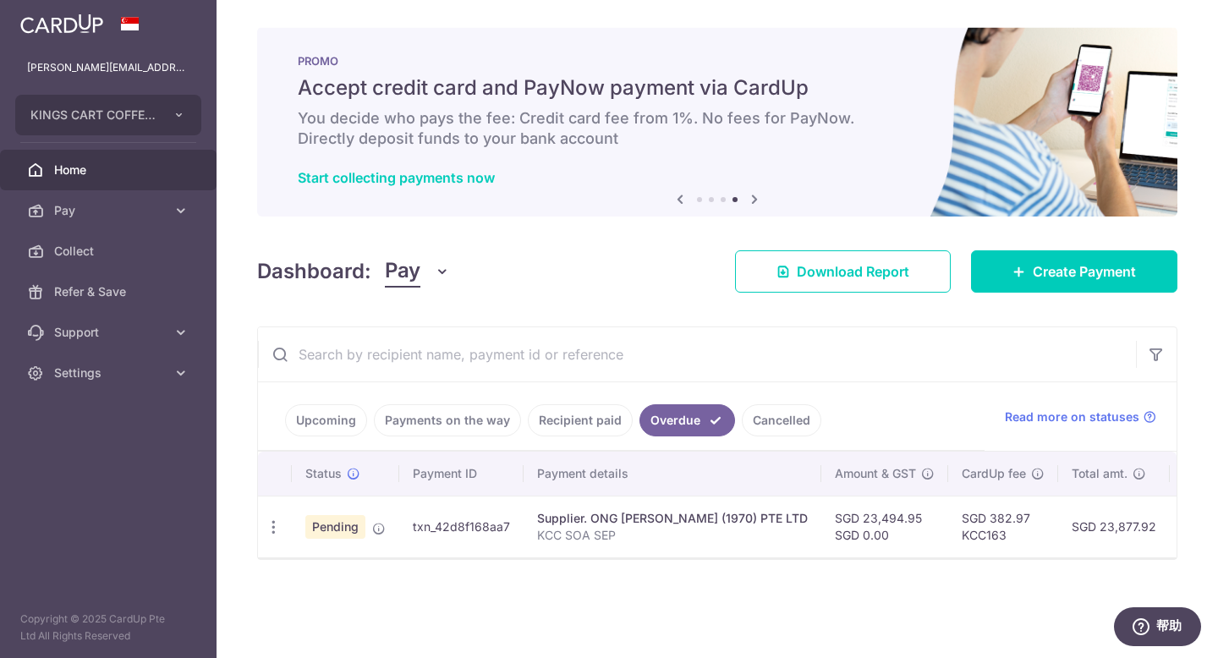
drag, startPoint x: 841, startPoint y: 555, endPoint x: 1041, endPoint y: 574, distance: 200.5
click at [1041, 574] on div "× Pause Schedule Pause all future payments in this series Pause just this one p…" at bounding box center [717, 329] width 1001 height 658
click at [667, 602] on div "× Pause Schedule Pause all future payments in this series Pause just this one p…" at bounding box center [717, 329] width 1001 height 658
click at [346, 414] on link "Upcoming" at bounding box center [326, 420] width 82 height 32
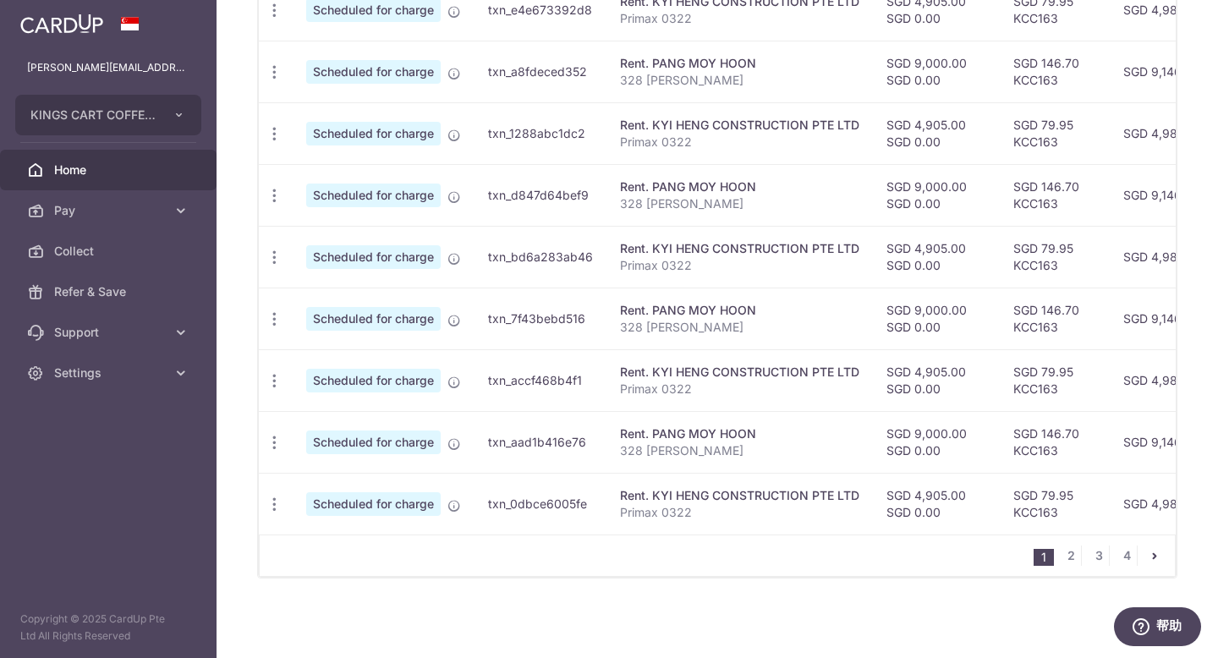
scroll to position [290, 0]
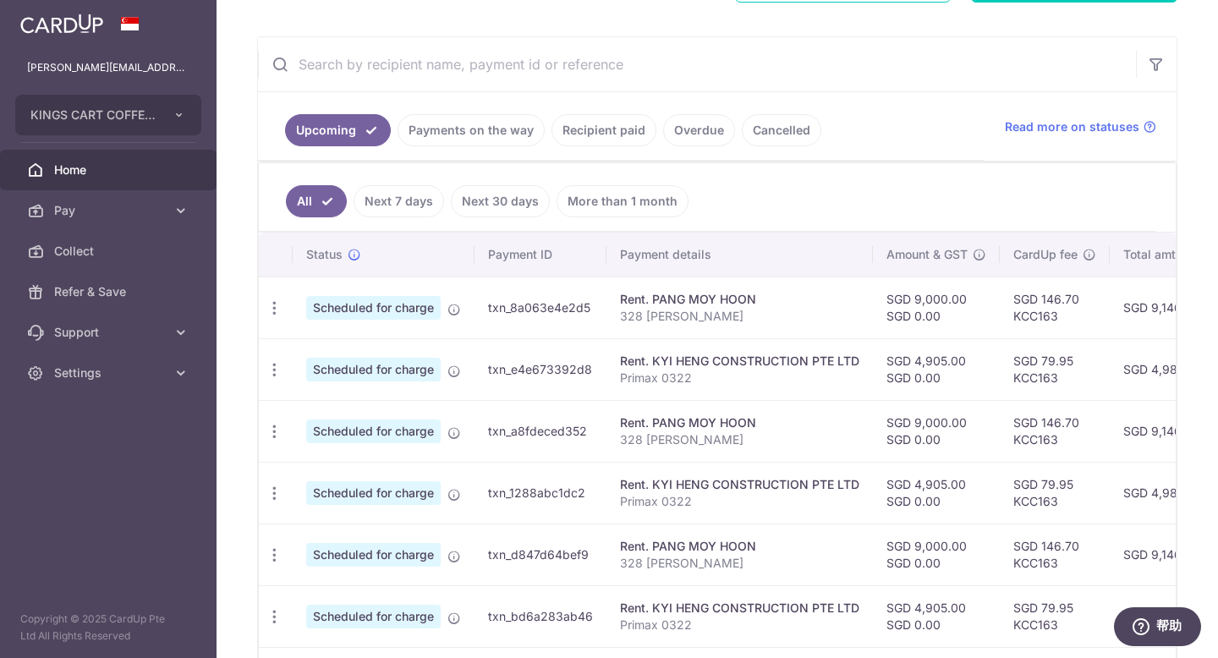
click at [392, 200] on link "Next 7 days" at bounding box center [399, 201] width 90 height 32
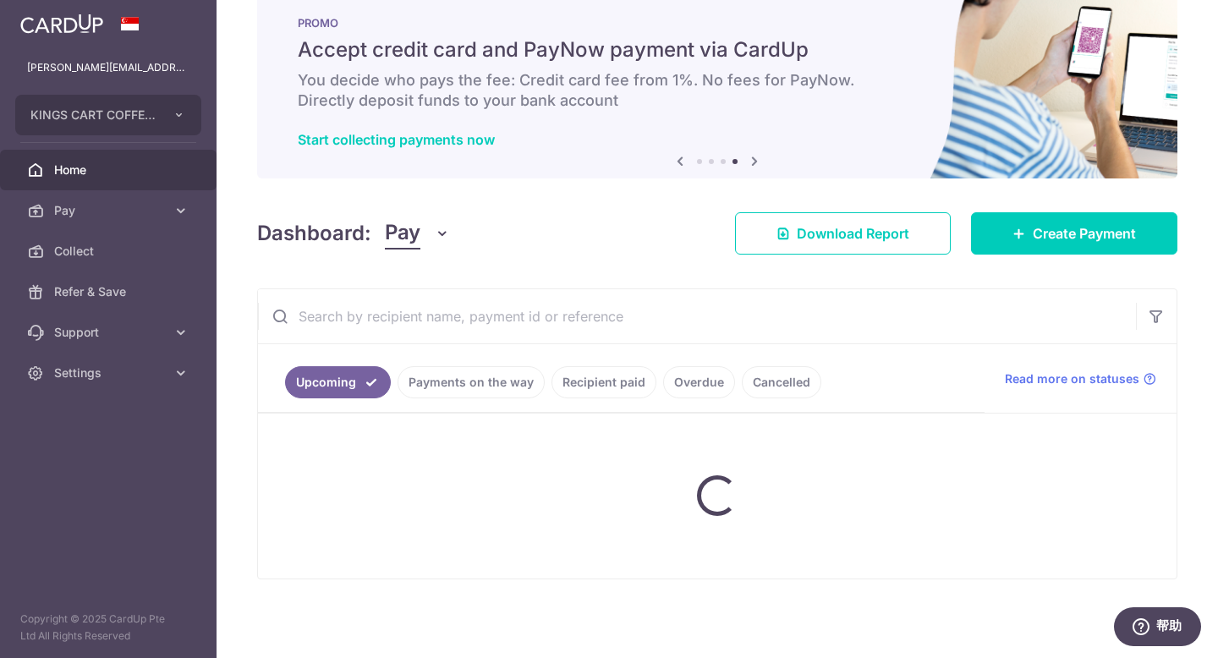
scroll to position [178, 0]
